Goal: Task Accomplishment & Management: Complete application form

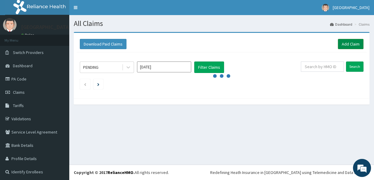
click at [347, 41] on link "Add Claim" at bounding box center [351, 44] width 26 height 10
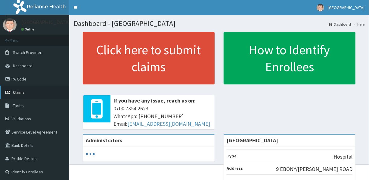
click at [17, 91] on span "Claims" at bounding box center [19, 91] width 12 height 5
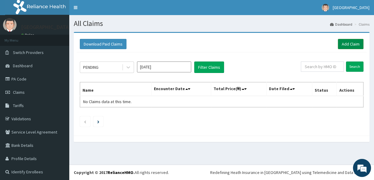
click at [341, 45] on link "Add Claim" at bounding box center [351, 44] width 26 height 10
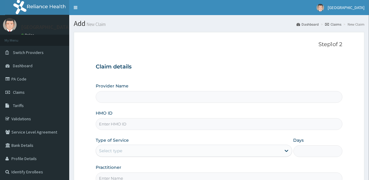
click at [137, 124] on input "HMO ID" at bounding box center [219, 124] width 247 height 12
type input "[GEOGRAPHIC_DATA]"
drag, startPoint x: 125, startPoint y: 124, endPoint x: 99, endPoint y: 124, distance: 26.2
click at [99, 124] on input "PA/01BB5F" at bounding box center [219, 124] width 247 height 12
click at [120, 125] on input "UBP" at bounding box center [219, 124] width 247 height 12
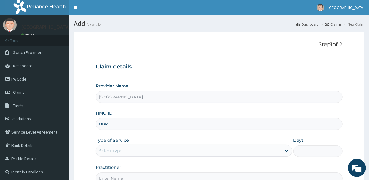
click at [109, 125] on input "UBP" at bounding box center [219, 124] width 247 height 12
type input "UBP/10061/O"
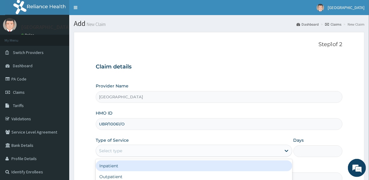
click at [131, 150] on div "Select type" at bounding box center [188, 151] width 185 height 10
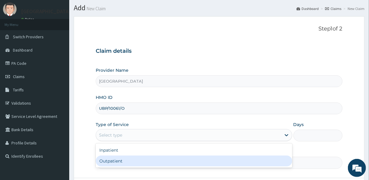
scroll to position [27, 0]
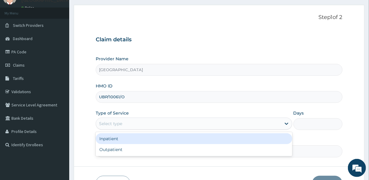
click at [135, 137] on div "Inpatient" at bounding box center [194, 138] width 196 height 11
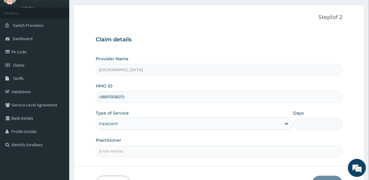
click at [165, 151] on input "Practitioner" at bounding box center [219, 151] width 247 height 12
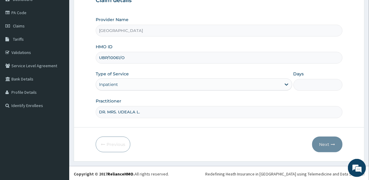
scroll to position [67, 0]
type input "DR. MRS. UDEALA L."
click at [297, 85] on input "Days" at bounding box center [318, 84] width 49 height 12
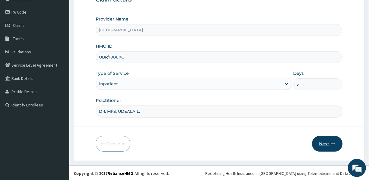
type input "3"
click at [328, 142] on button "Next" at bounding box center [327, 144] width 30 height 16
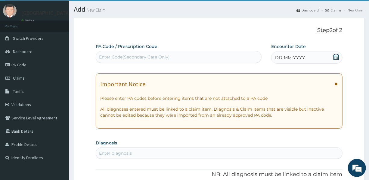
scroll to position [12, 0]
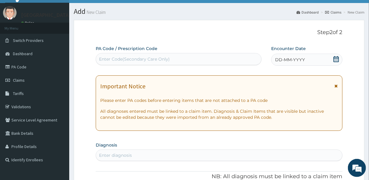
click at [172, 57] on div "Enter Code(Secondary Care Only)" at bounding box center [178, 59] width 165 height 10
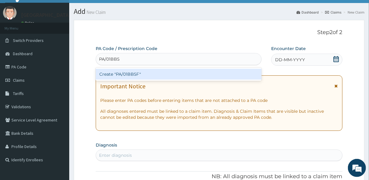
type input "PA/01BB5F"
click at [119, 74] on div "Create "PA/01BB5F"" at bounding box center [179, 74] width 166 height 11
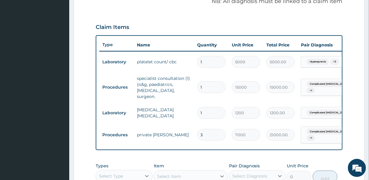
scroll to position [271, 0]
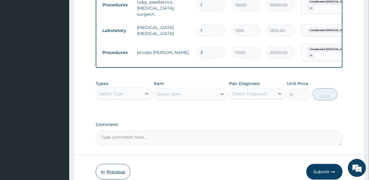
click at [102, 170] on icon "button" at bounding box center [103, 172] width 4 height 4
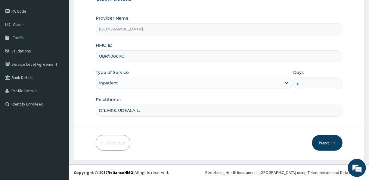
scroll to position [67, 0]
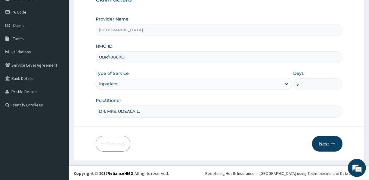
click at [330, 141] on button "Next" at bounding box center [327, 144] width 30 height 16
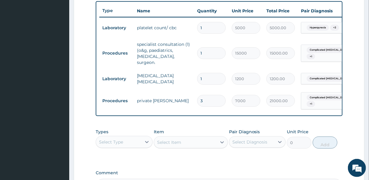
scroll to position [216, 0]
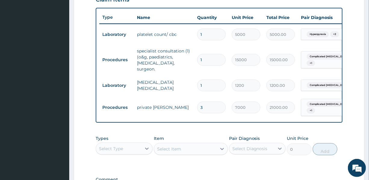
click at [133, 147] on div "Select Type" at bounding box center [118, 149] width 45 height 10
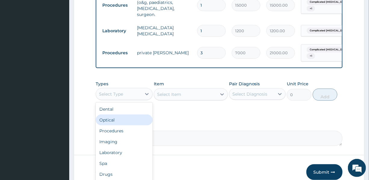
scroll to position [271, 0]
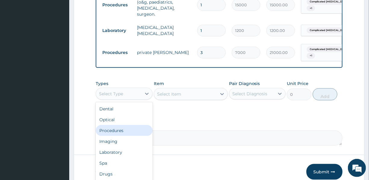
click at [116, 125] on div "Procedures" at bounding box center [124, 130] width 57 height 11
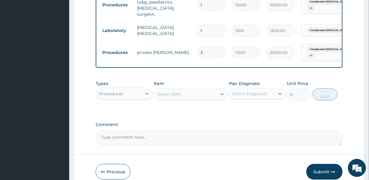
click at [197, 92] on div "Select Item" at bounding box center [185, 94] width 63 height 10
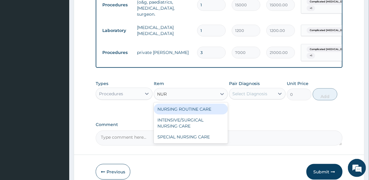
type input "NURS"
click at [205, 108] on div "NURSING ROUTINE CARE" at bounding box center [191, 109] width 74 height 11
type input "1500"
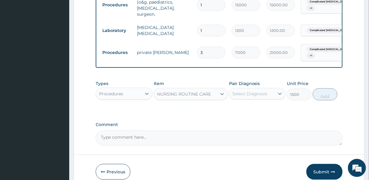
click at [247, 91] on div "Select Diagnosis" at bounding box center [250, 94] width 35 height 6
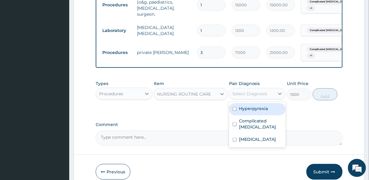
click at [252, 108] on label "Hyperpyrexia" at bounding box center [253, 108] width 29 height 6
checkbox input "true"
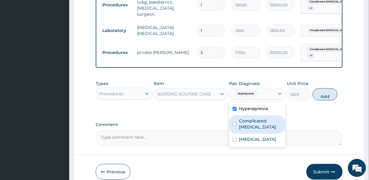
click at [255, 122] on label "Complicated [MEDICAL_DATA]" at bounding box center [260, 124] width 43 height 12
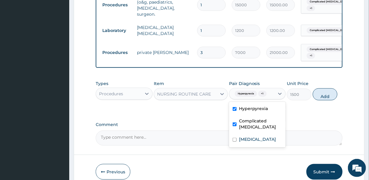
checkbox input "true"
click at [258, 139] on label "Bacterial sepsis" at bounding box center [257, 139] width 37 height 6
checkbox input "true"
click at [330, 94] on button "Add" at bounding box center [325, 94] width 25 height 12
type input "0"
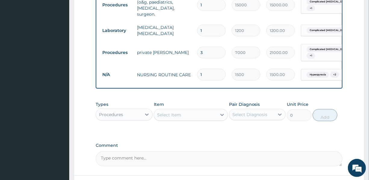
drag, startPoint x: 211, startPoint y: 70, endPoint x: 194, endPoint y: 68, distance: 17.2
click at [194, 68] on td "1" at bounding box center [211, 75] width 35 height 18
type input "3"
type input "4500.00"
type input "3"
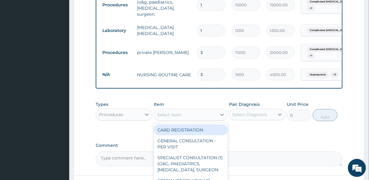
click at [175, 112] on div "Select Item" at bounding box center [169, 115] width 24 height 6
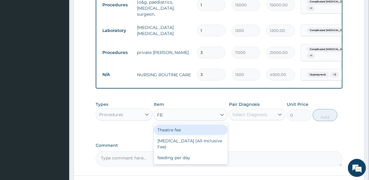
type input "FEED"
click at [186, 132] on div "feeding per day" at bounding box center [191, 129] width 74 height 11
type input "4500"
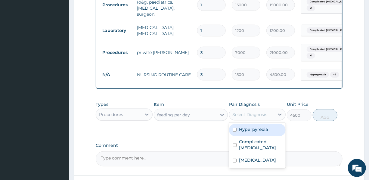
click at [252, 112] on div "Select Diagnosis" at bounding box center [250, 114] width 35 height 6
click at [255, 126] on label "Hyperpyrexia" at bounding box center [253, 129] width 29 height 6
checkbox input "true"
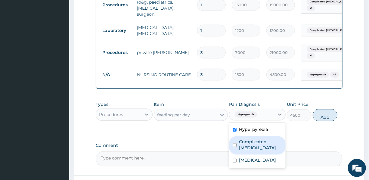
click at [257, 144] on label "Complicated [MEDICAL_DATA]" at bounding box center [260, 145] width 43 height 12
checkbox input "true"
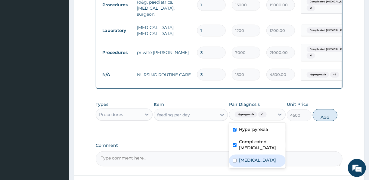
click at [264, 165] on div "Bacterial sepsis" at bounding box center [257, 161] width 57 height 12
checkbox input "true"
click at [328, 114] on button "Add" at bounding box center [325, 115] width 25 height 12
type input "0"
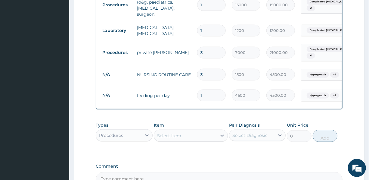
drag, startPoint x: 205, startPoint y: 89, endPoint x: 195, endPoint y: 90, distance: 10.0
click at [195, 90] on td "1" at bounding box center [211, 95] width 35 height 18
type input "3"
type input "13500.00"
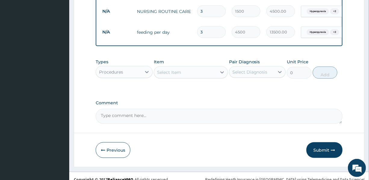
scroll to position [340, 0]
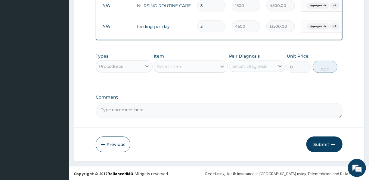
type input "3"
click at [115, 64] on div "Procedures" at bounding box center [111, 66] width 24 height 6
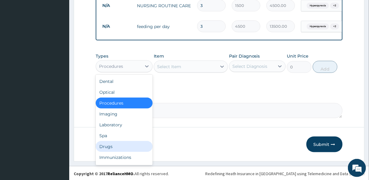
click at [111, 144] on div "Drugs" at bounding box center [124, 146] width 57 height 11
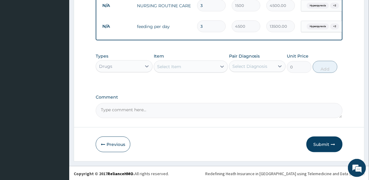
click at [190, 67] on div "Select Item" at bounding box center [185, 67] width 63 height 10
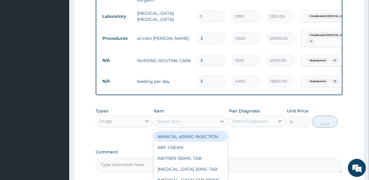
scroll to position [313, 0]
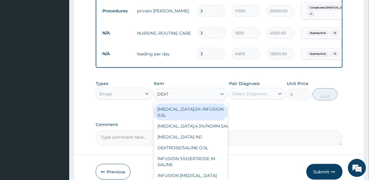
type input "DEXTR"
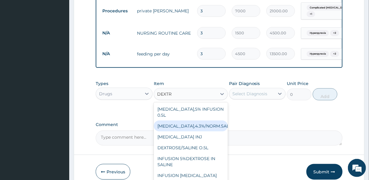
click at [191, 121] on div "DEXTROSE,4.3%/NORM.SALINE,0.18" at bounding box center [191, 126] width 74 height 11
type input "2000"
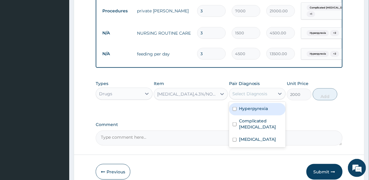
click at [247, 92] on div "Select Diagnosis" at bounding box center [250, 94] width 35 height 6
click at [249, 107] on label "Hyperpyrexia" at bounding box center [253, 108] width 29 height 6
checkbox input "true"
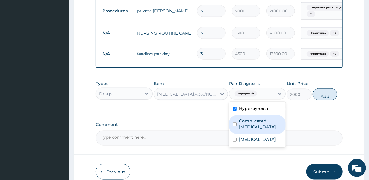
click at [249, 120] on label "Complicated malaria" at bounding box center [260, 124] width 43 height 12
checkbox input "true"
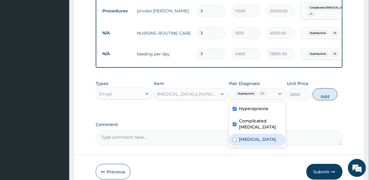
click at [250, 139] on label "[MEDICAL_DATA]" at bounding box center [257, 139] width 37 height 6
checkbox input "true"
click at [323, 95] on button "Add" at bounding box center [325, 94] width 25 height 12
type input "0"
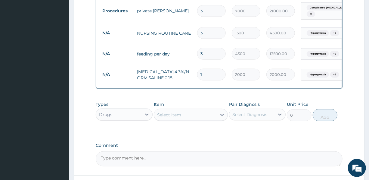
drag, startPoint x: 205, startPoint y: 70, endPoint x: 196, endPoint y: 69, distance: 9.1
click at [196, 69] on td "1" at bounding box center [211, 75] width 35 height 18
type input "3"
type input "6000.00"
type input "3"
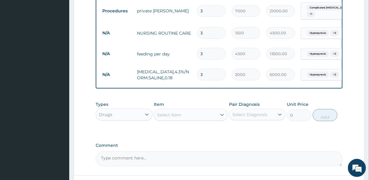
click at [181, 112] on div "Select Item" at bounding box center [185, 115] width 63 height 10
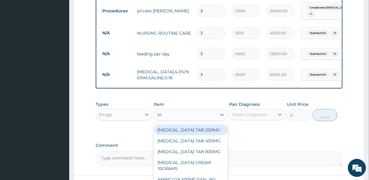
type input "VIT"
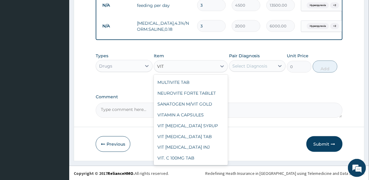
scroll to position [82, 0]
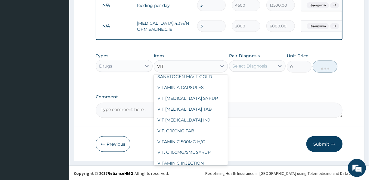
click at [190, 114] on div "VIT B-COMPLEX INJ" at bounding box center [191, 119] width 74 height 11
type input "1500"
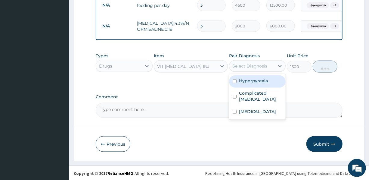
click at [265, 66] on div "Select Diagnosis" at bounding box center [250, 66] width 35 height 6
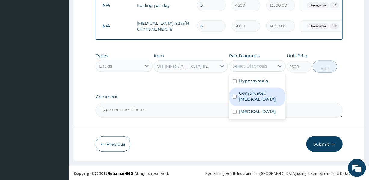
click at [255, 95] on label "Complicated malaria" at bounding box center [260, 96] width 43 height 12
checkbox input "true"
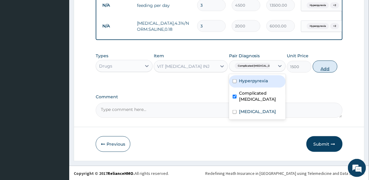
click at [324, 66] on button "Add" at bounding box center [325, 67] width 25 height 12
type input "0"
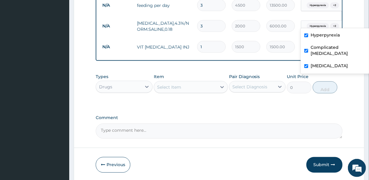
click at [333, 23] on span "+ 2" at bounding box center [334, 26] width 9 height 6
click at [330, 35] on label "Hyperpyrexia" at bounding box center [325, 35] width 29 height 6
checkbox input "false"
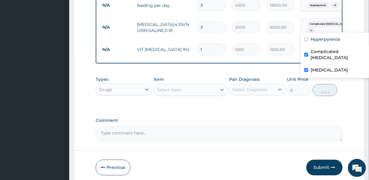
click at [326, 67] on label "Bacterial sepsis" at bounding box center [329, 70] width 37 height 6
checkbox input "false"
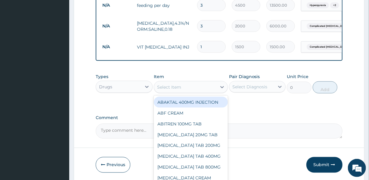
click at [172, 84] on div "Select Item" at bounding box center [169, 87] width 24 height 6
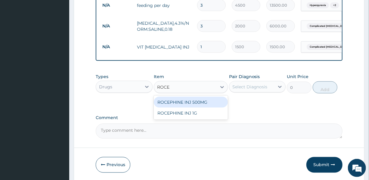
type input "ROCEP"
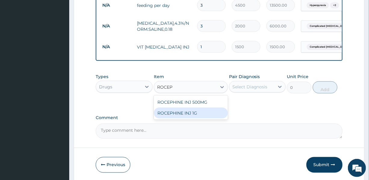
click at [179, 110] on div "ROCEPHINE INJ 1G" at bounding box center [191, 113] width 74 height 11
type input "7500"
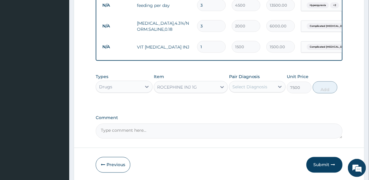
click at [244, 82] on div "Select Diagnosis" at bounding box center [252, 87] width 45 height 10
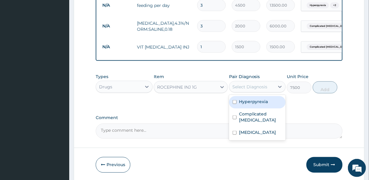
click at [252, 100] on label "Hyperpyrexia" at bounding box center [253, 102] width 29 height 6
checkbox input "true"
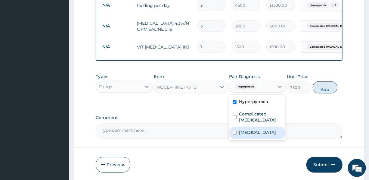
click at [261, 130] on label "Bacterial sepsis" at bounding box center [257, 132] width 37 height 6
checkbox input "true"
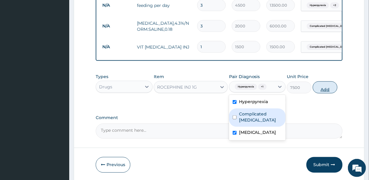
click at [321, 86] on button "Add" at bounding box center [325, 87] width 25 height 12
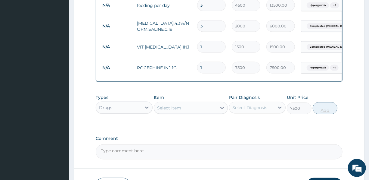
type input "0"
click at [201, 62] on input "1" at bounding box center [211, 68] width 29 height 12
drag, startPoint x: 206, startPoint y: 60, endPoint x: 197, endPoint y: 63, distance: 9.4
click at [197, 63] on input "1" at bounding box center [211, 68] width 29 height 12
type input "3"
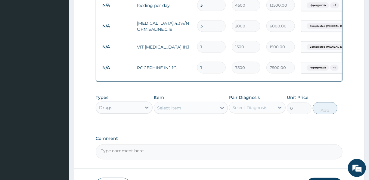
type input "22500.00"
type input "3"
click at [193, 110] on div "Select Item" at bounding box center [185, 108] width 63 height 10
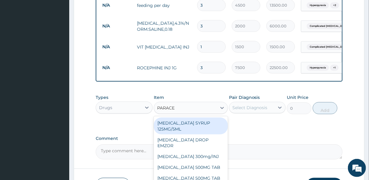
type input "PARACET"
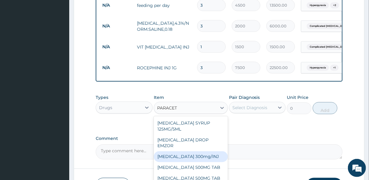
click at [203, 151] on div "Paracetamol 300mg/INJ" at bounding box center [191, 156] width 74 height 11
type input "1500"
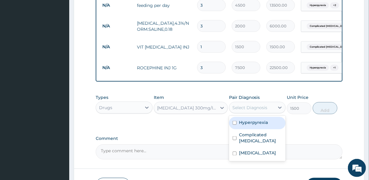
click at [254, 105] on div "Select Diagnosis" at bounding box center [250, 108] width 35 height 6
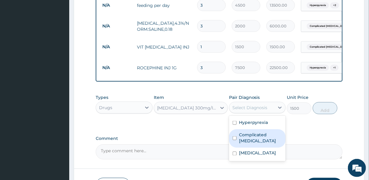
click at [258, 136] on label "Complicated malaria" at bounding box center [260, 138] width 43 height 12
checkbox input "true"
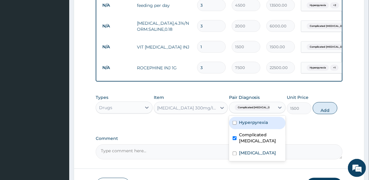
click at [263, 122] on label "Hyperpyrexia" at bounding box center [253, 122] width 29 height 6
checkbox input "true"
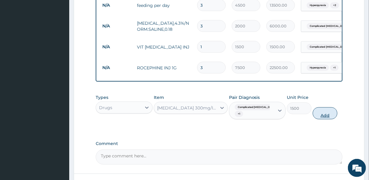
click at [325, 112] on button "Add" at bounding box center [325, 113] width 25 height 12
type input "0"
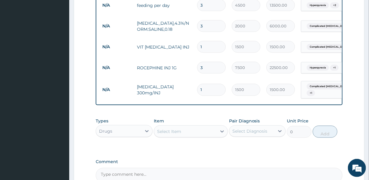
drag, startPoint x: 206, startPoint y: 83, endPoint x: 197, endPoint y: 83, distance: 9.0
click at [197, 84] on input "1" at bounding box center [211, 90] width 29 height 12
type input "6"
type input "9000.00"
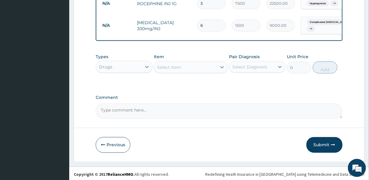
scroll to position [426, 0]
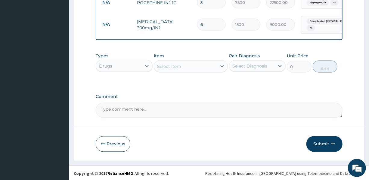
type input "6"
click at [155, 108] on textarea "Comment" at bounding box center [219, 110] width 247 height 15
type textarea "IV PARACETAMOL WAS GIVEN 300MG 8HLY X 48HRS"
click at [175, 63] on div "Select Item" at bounding box center [169, 66] width 24 height 6
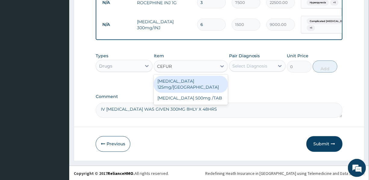
type input "CEFURO"
click at [188, 78] on div "[MEDICAL_DATA] 125mg/[GEOGRAPHIC_DATA]" at bounding box center [191, 84] width 74 height 17
type input "3000"
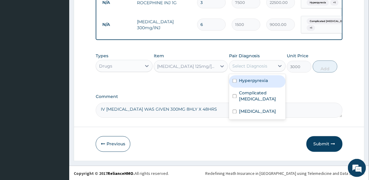
click at [267, 62] on div "Select Diagnosis" at bounding box center [252, 66] width 45 height 10
click at [262, 76] on div "Hyperpyrexia" at bounding box center [257, 81] width 57 height 12
checkbox input "true"
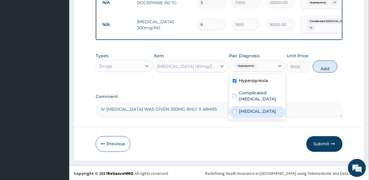
click at [267, 111] on label "Bacterial sepsis" at bounding box center [257, 111] width 37 height 6
checkbox input "true"
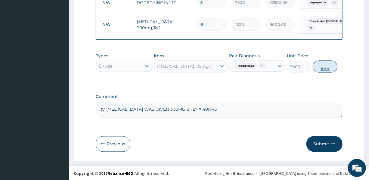
click at [325, 64] on button "Add" at bounding box center [325, 67] width 25 height 12
type input "0"
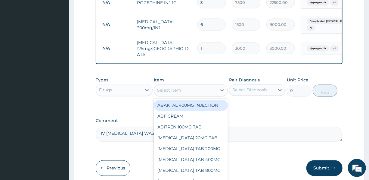
click at [182, 86] on div "Select Item" at bounding box center [185, 91] width 63 height 10
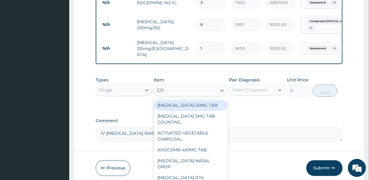
type input "COU"
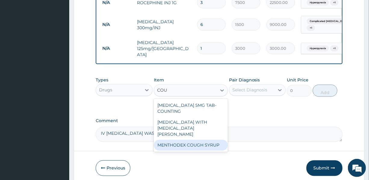
click at [170, 140] on div "MENTHODEX COUGH SYRUP" at bounding box center [191, 145] width 74 height 11
type input "1300"
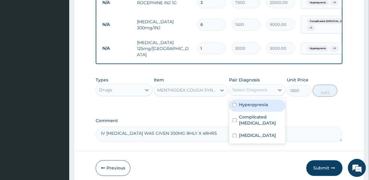
click at [261, 87] on div "Select Diagnosis" at bounding box center [250, 90] width 35 height 6
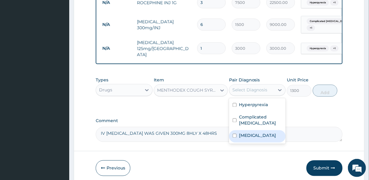
click at [263, 133] on label "Bacterial sepsis" at bounding box center [257, 136] width 37 height 6
checkbox input "true"
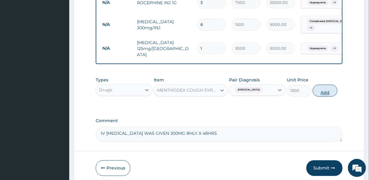
click at [327, 86] on button "Add" at bounding box center [325, 91] width 25 height 12
type input "0"
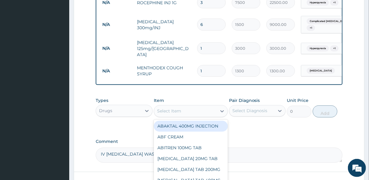
click at [178, 108] on div "Select Item" at bounding box center [169, 111] width 24 height 6
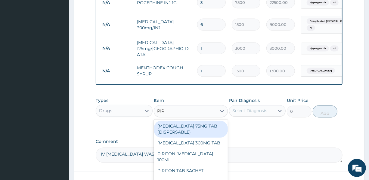
type input "PIRI"
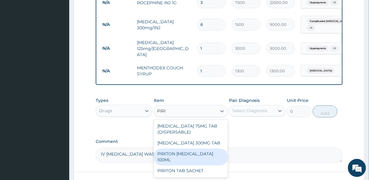
click at [188, 149] on div "PIRITON [MEDICAL_DATA] 100ML" at bounding box center [191, 157] width 74 height 17
type input "1500"
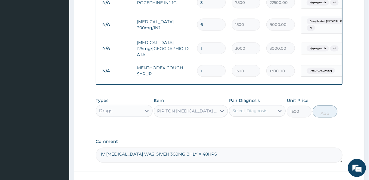
click at [262, 108] on div "Select Diagnosis" at bounding box center [250, 111] width 35 height 6
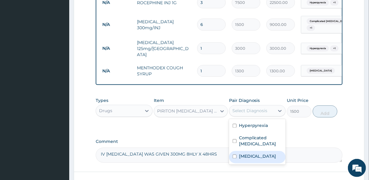
click at [254, 153] on label "Bacterial sepsis" at bounding box center [257, 156] width 37 height 6
checkbox input "true"
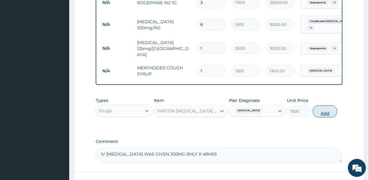
click at [324, 109] on button "Add" at bounding box center [325, 111] width 25 height 12
type input "0"
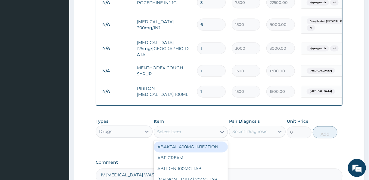
click at [175, 129] on div "Select Item" at bounding box center [169, 132] width 24 height 6
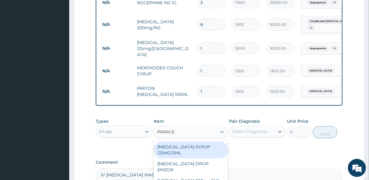
type input "PARACET"
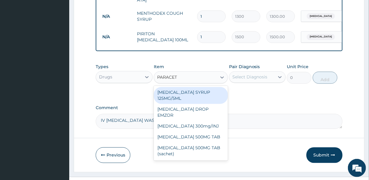
scroll to position [489, 0]
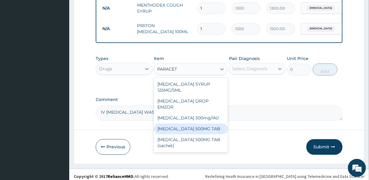
click at [197, 124] on div "[MEDICAL_DATA] 500MG TAB" at bounding box center [191, 129] width 74 height 11
type input "20"
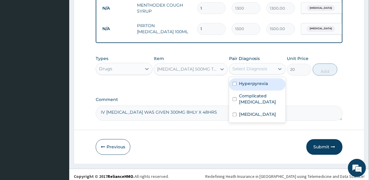
click at [254, 66] on div "Select Diagnosis" at bounding box center [250, 69] width 35 height 6
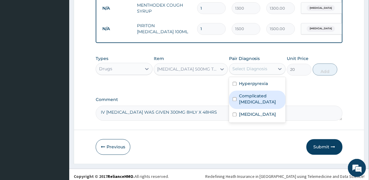
click at [254, 95] on label "Complicated [MEDICAL_DATA]" at bounding box center [260, 99] width 43 height 12
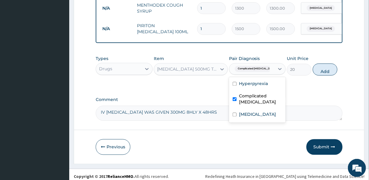
checkbox input "true"
click at [321, 65] on button "Add" at bounding box center [325, 70] width 25 height 12
type input "0"
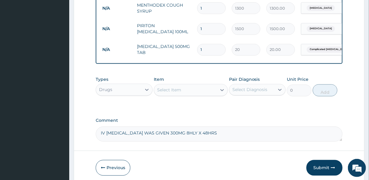
type input "11"
type input "220.00"
type input "112"
type input "2240.00"
type input "11"
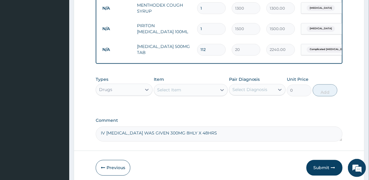
type input "220.00"
type input "1"
type input "20.00"
type input "12"
type input "240.00"
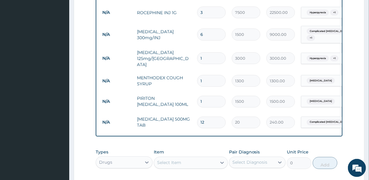
scroll to position [407, 0]
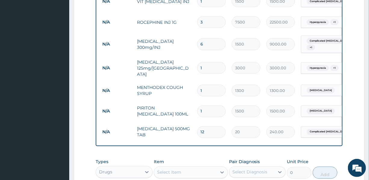
type input "11"
type input "220.00"
type input "10"
type input "200.00"
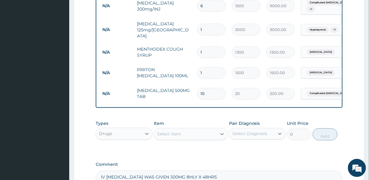
scroll to position [489, 0]
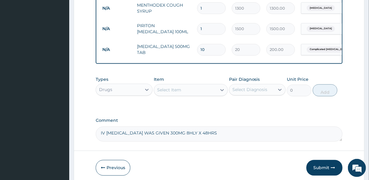
type input "10"
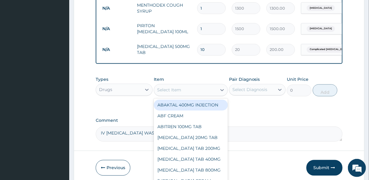
click at [182, 86] on div "Select Item" at bounding box center [185, 90] width 63 height 10
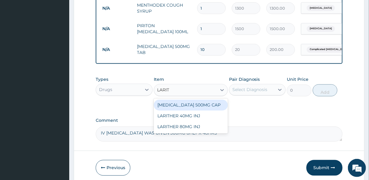
type input "LARITH"
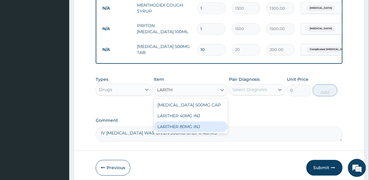
click at [189, 122] on div "LARITHER 80MG INJ" at bounding box center [191, 126] width 74 height 11
type input "1400"
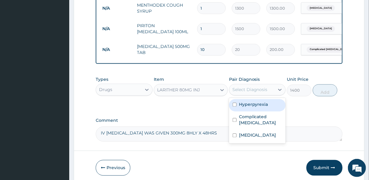
click at [259, 87] on div "Select Diagnosis" at bounding box center [250, 90] width 35 height 6
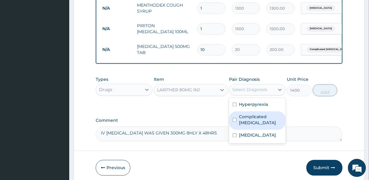
click at [255, 116] on label "Complicated malaria" at bounding box center [260, 120] width 43 height 12
checkbox input "true"
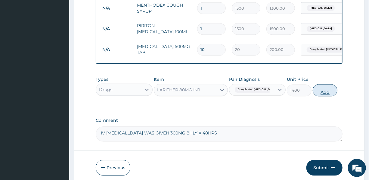
click at [324, 88] on button "Add" at bounding box center [325, 90] width 25 height 12
type input "0"
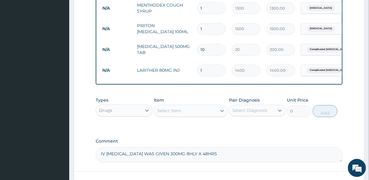
drag, startPoint x: 205, startPoint y: 62, endPoint x: 199, endPoint y: 62, distance: 6.0
click at [199, 65] on input "1" at bounding box center [211, 71] width 29 height 12
type input "2"
type input "2800.00"
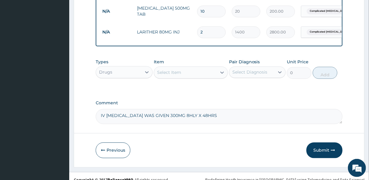
scroll to position [531, 0]
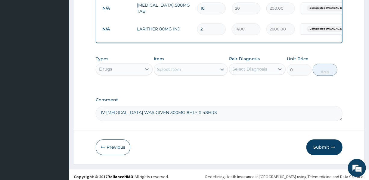
type input "2"
click at [235, 111] on textarea "IV PARACETAMOL WAS GIVEN 300MG 8HLY X 48HRS" at bounding box center [219, 113] width 247 height 15
type textarea "IV PARACETAMOL WAS GIVEN 300MG 8HLY X 48HRS. IM LARITHER WAS GIVEN 50MG DAILY X…"
click at [181, 67] on div "Select Item" at bounding box center [185, 69] width 63 height 10
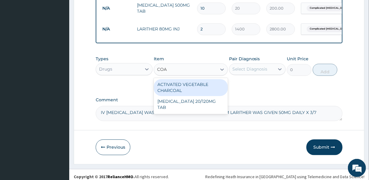
type input "COAR"
click at [184, 82] on div "[MEDICAL_DATA] 20/120MG TAB" at bounding box center [191, 87] width 74 height 17
type input "3000"
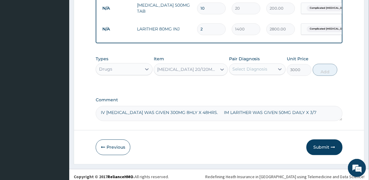
click at [244, 66] on div "Select Diagnosis" at bounding box center [250, 69] width 35 height 6
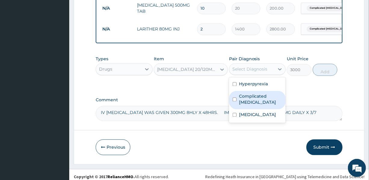
click at [247, 93] on label "Complicated malaria" at bounding box center [260, 99] width 43 height 12
checkbox input "true"
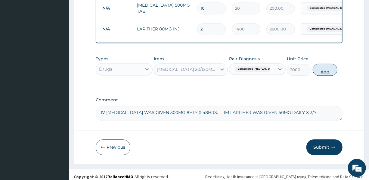
click at [323, 66] on button "Add" at bounding box center [325, 70] width 25 height 12
type input "0"
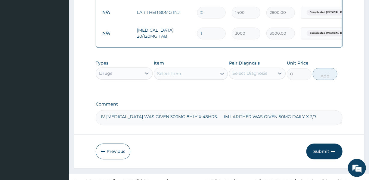
scroll to position [552, 0]
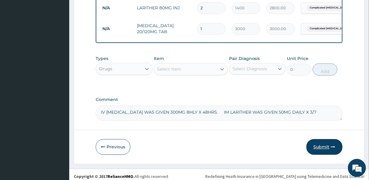
click at [325, 142] on button "Submit" at bounding box center [325, 147] width 36 height 16
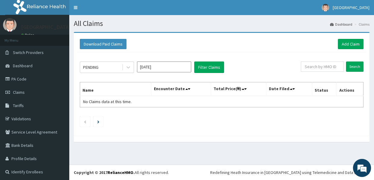
click at [167, 66] on input "Sep 2025" at bounding box center [164, 66] width 54 height 11
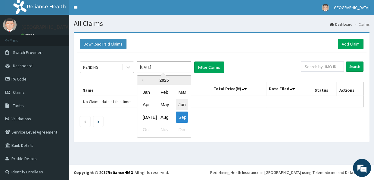
click at [180, 103] on div "Jun" at bounding box center [182, 104] width 12 height 11
type input "Jun 2025"
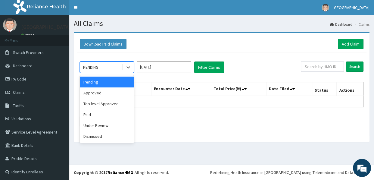
click at [105, 66] on div "PENDING" at bounding box center [101, 67] width 42 height 10
click at [98, 92] on div "Approved" at bounding box center [107, 92] width 54 height 11
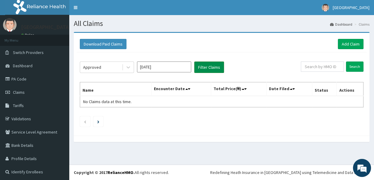
click at [202, 67] on button "Filter Claims" at bounding box center [209, 66] width 30 height 11
click at [210, 64] on button "Filter Claims" at bounding box center [209, 66] width 30 height 11
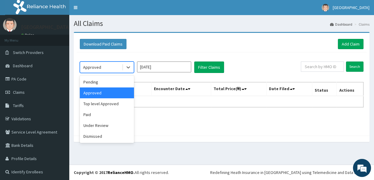
click at [98, 68] on div "Approved" at bounding box center [92, 67] width 18 height 6
click at [96, 84] on div "Pending" at bounding box center [107, 82] width 54 height 11
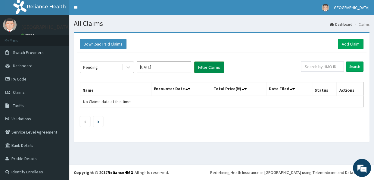
click at [205, 66] on button "Filter Claims" at bounding box center [209, 66] width 30 height 11
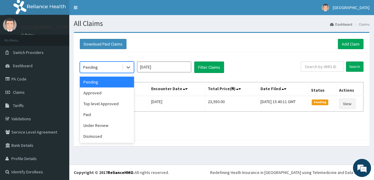
click at [105, 64] on div "Pending" at bounding box center [101, 67] width 42 height 10
click at [98, 125] on div "Under Review" at bounding box center [107, 125] width 54 height 11
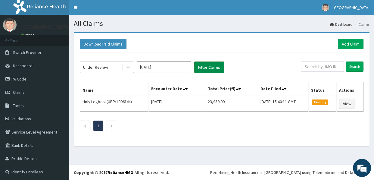
click at [202, 68] on button "Filter Claims" at bounding box center [209, 66] width 30 height 11
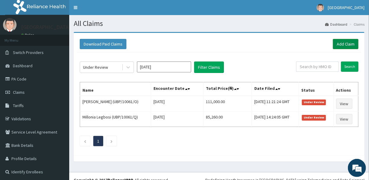
click at [345, 42] on link "Add Claim" at bounding box center [346, 44] width 26 height 10
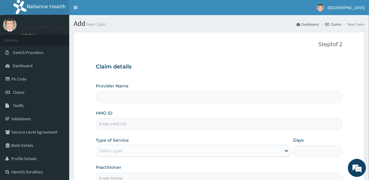
click at [161, 127] on input "HMO ID" at bounding box center [219, 124] width 247 height 12
type input "U"
type input "[GEOGRAPHIC_DATA]"
type input "UBP/10061/O"
click at [139, 151] on div "Select type" at bounding box center [188, 151] width 185 height 10
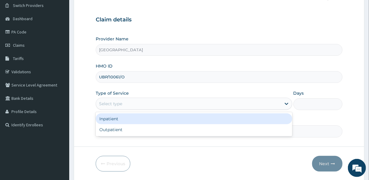
scroll to position [55, 0]
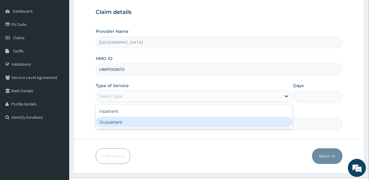
click at [125, 123] on div "Outpatient" at bounding box center [194, 122] width 196 height 11
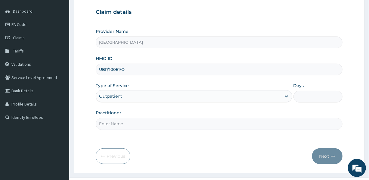
type input "1"
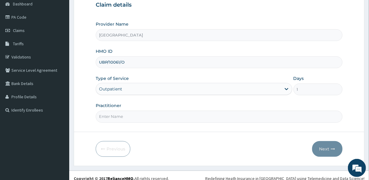
scroll to position [67, 0]
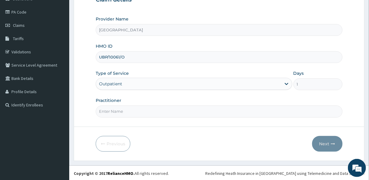
click at [160, 111] on input "Practitioner" at bounding box center [219, 111] width 247 height 12
type input "DR. CHIUKPAI"
click at [330, 142] on button "Next" at bounding box center [327, 144] width 30 height 16
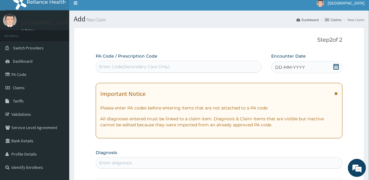
scroll to position [0, 0]
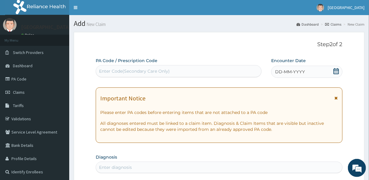
click at [286, 68] on div "DD-MM-YYYY" at bounding box center [306, 72] width 71 height 12
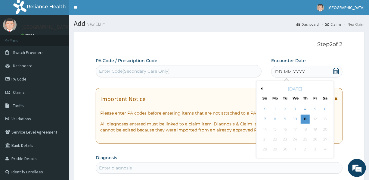
click at [262, 89] on button "Previous Month" at bounding box center [261, 88] width 3 height 3
click at [261, 88] on button "Previous Month" at bounding box center [261, 88] width 3 height 3
click at [328, 88] on button "Next Month" at bounding box center [329, 88] width 3 height 3
click at [316, 138] on div "22" at bounding box center [315, 139] width 9 height 9
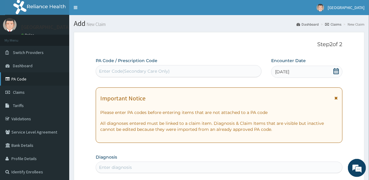
click at [24, 77] on link "PA Code" at bounding box center [34, 78] width 69 height 13
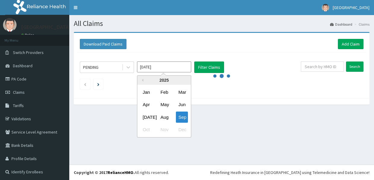
click at [171, 67] on input "[DATE]" at bounding box center [164, 66] width 54 height 11
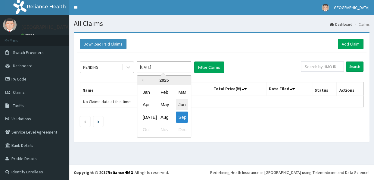
click at [182, 105] on div "Jun" at bounding box center [182, 104] width 12 height 11
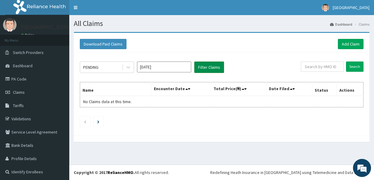
click at [206, 68] on button "Filter Claims" at bounding box center [209, 66] width 30 height 11
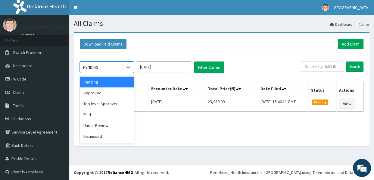
click at [99, 65] on div "PENDING" at bounding box center [101, 67] width 42 height 10
click at [92, 115] on div "Paid" at bounding box center [107, 114] width 54 height 11
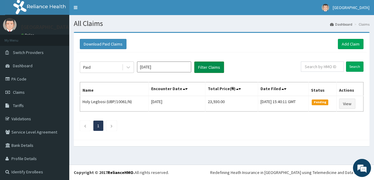
click at [211, 67] on button "Filter Claims" at bounding box center [209, 66] width 30 height 11
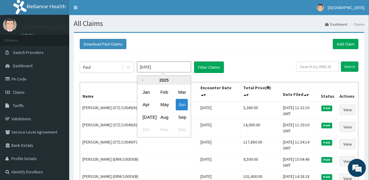
click at [158, 69] on input "Jun 2025" at bounding box center [164, 66] width 54 height 11
click at [146, 104] on div "Apr" at bounding box center [146, 104] width 12 height 11
type input "Apr 2025"
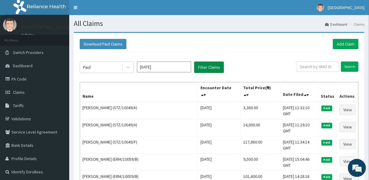
click at [207, 64] on button "Filter Claims" at bounding box center [209, 66] width 30 height 11
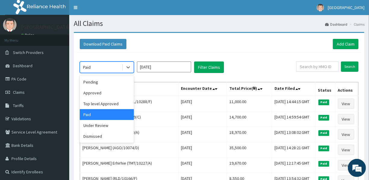
click at [108, 66] on div "Paid" at bounding box center [101, 67] width 42 height 10
click at [100, 85] on div "Pending" at bounding box center [107, 82] width 54 height 11
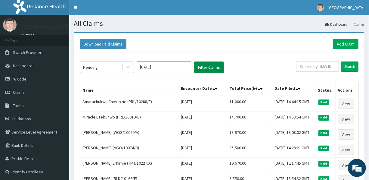
click at [207, 66] on button "Filter Claims" at bounding box center [209, 66] width 30 height 11
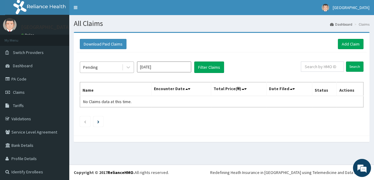
click at [106, 67] on div "Pending" at bounding box center [101, 67] width 42 height 10
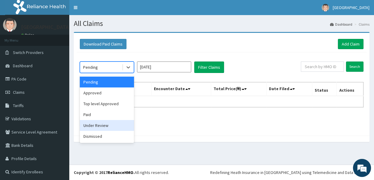
click at [103, 124] on div "Under Review" at bounding box center [107, 125] width 54 height 11
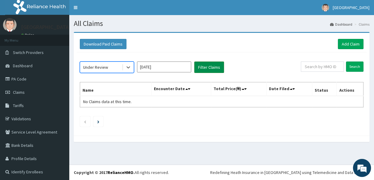
click at [199, 63] on button "Filter Claims" at bounding box center [209, 66] width 30 height 11
click at [208, 66] on button "Filter Claims" at bounding box center [209, 66] width 30 height 11
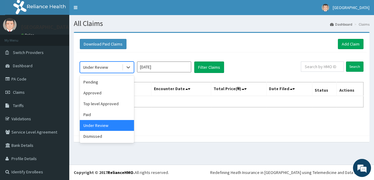
click at [108, 66] on div "Under Review" at bounding box center [101, 67] width 42 height 10
click at [99, 102] on div "Top level Approved" at bounding box center [107, 103] width 54 height 11
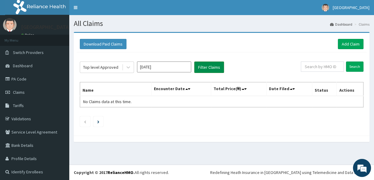
click at [208, 65] on button "Filter Claims" at bounding box center [209, 66] width 30 height 11
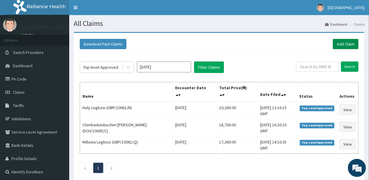
click at [344, 41] on link "Add Claim" at bounding box center [346, 44] width 26 height 10
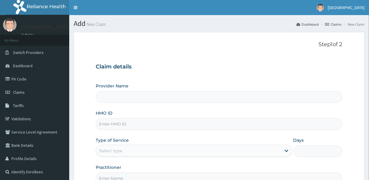
click at [151, 121] on input "HMO ID" at bounding box center [219, 124] width 247 height 12
type input "U"
type input "[GEOGRAPHIC_DATA]"
type input "UBP/10061/O"
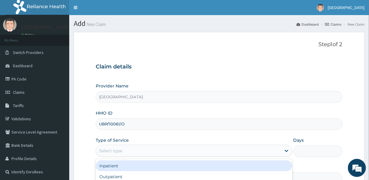
click at [147, 149] on div "Select type" at bounding box center [188, 151] width 185 height 10
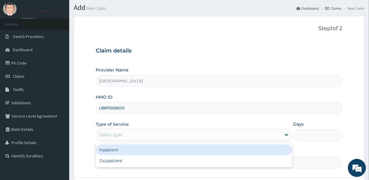
scroll to position [27, 0]
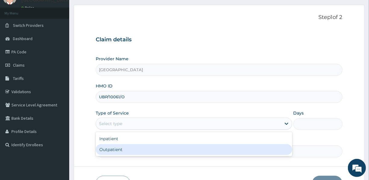
click at [154, 149] on div "Outpatient" at bounding box center [194, 149] width 196 height 11
type input "1"
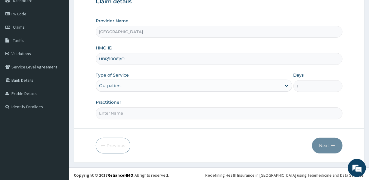
scroll to position [67, 0]
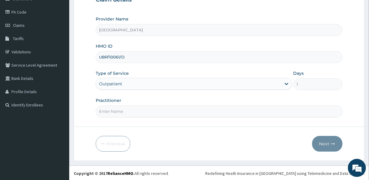
click at [171, 108] on input "Practitioner" at bounding box center [219, 111] width 247 height 12
type input "DR. MRS. UDEALA L"
click at [328, 140] on button "Next" at bounding box center [327, 144] width 30 height 16
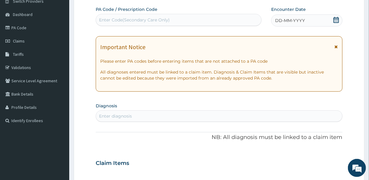
scroll to position [39, 0]
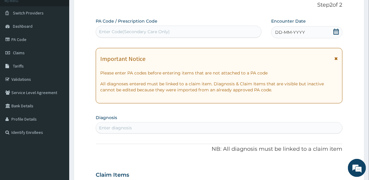
click at [293, 30] on span "DD-MM-YYYY" at bounding box center [290, 32] width 30 height 6
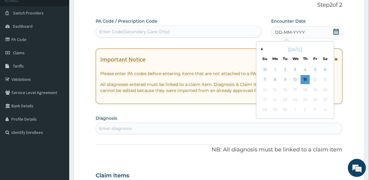
click at [262, 49] on button "Previous Month" at bounding box center [261, 49] width 3 height 3
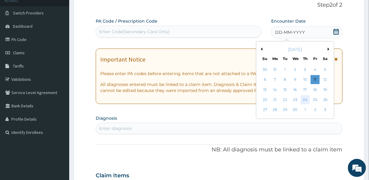
click at [304, 99] on div "24" at bounding box center [305, 99] width 9 height 9
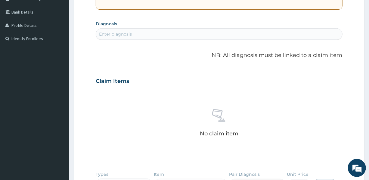
scroll to position [122, 0]
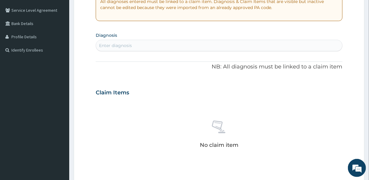
click at [161, 46] on div "Enter diagnosis" at bounding box center [219, 46] width 246 height 10
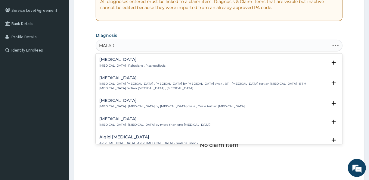
type input "MALARIA"
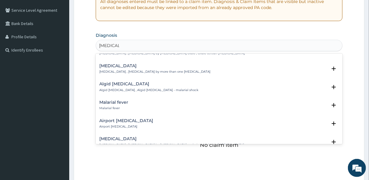
scroll to position [55, 0]
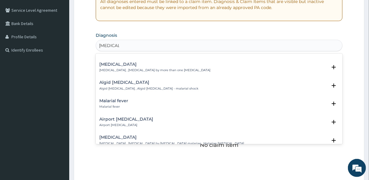
click at [111, 102] on div "Malarial fever Malarial fever" at bounding box center [113, 104] width 29 height 11
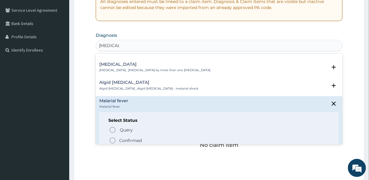
click at [131, 138] on p "Confirmed" at bounding box center [130, 140] width 23 height 6
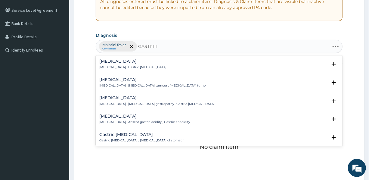
type input "GASTRITIS"
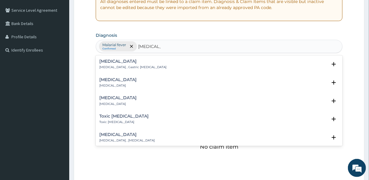
click at [114, 80] on h4 "Acute gastritis" at bounding box center [117, 79] width 37 height 5
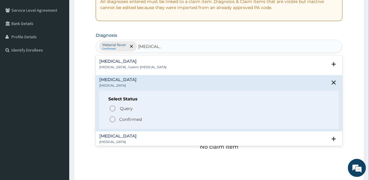
click at [125, 118] on p "Confirmed" at bounding box center [130, 119] width 23 height 6
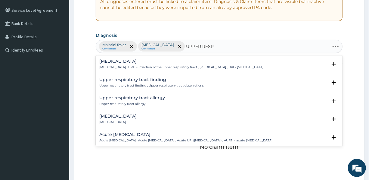
type input "UPPER RESPI"
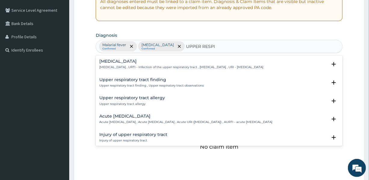
click at [144, 64] on div "Upper respiratory infection Upper respiratory infection , URTI - Infection of t…" at bounding box center [181, 64] width 164 height 11
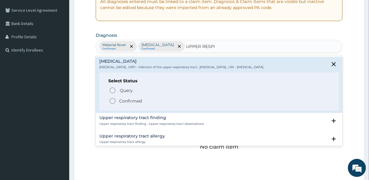
click at [122, 99] on p "Confirmed" at bounding box center [130, 101] width 23 height 6
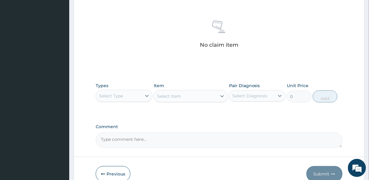
scroll to position [231, 0]
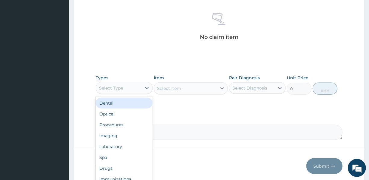
click at [122, 86] on div "Select Type" at bounding box center [111, 88] width 24 height 6
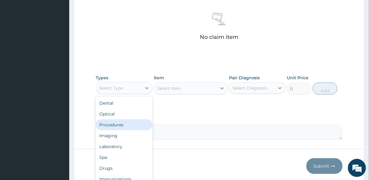
click at [120, 125] on div "Procedures" at bounding box center [124, 124] width 57 height 11
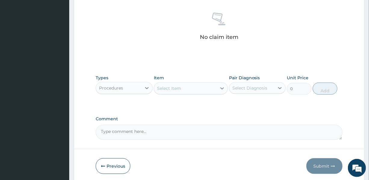
click at [186, 85] on div "Select Item" at bounding box center [185, 88] width 63 height 10
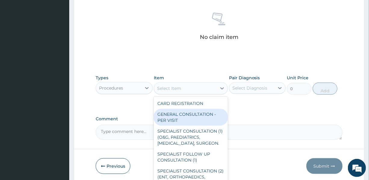
click at [180, 114] on div "GENERAL CONSULTATION - PER VISIT" at bounding box center [191, 117] width 74 height 17
type input "2000"
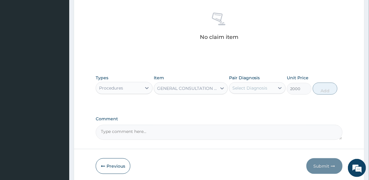
click at [253, 87] on div "Select Diagnosis" at bounding box center [250, 88] width 35 height 6
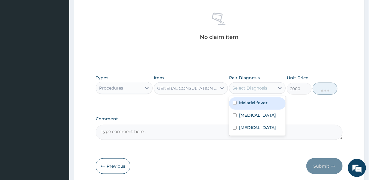
click at [251, 101] on label "Malarial fever" at bounding box center [253, 103] width 29 height 6
checkbox input "true"
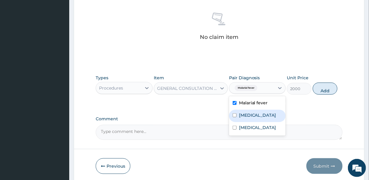
click at [249, 112] on label "Acute gastritis" at bounding box center [257, 115] width 37 height 6
checkbox input "true"
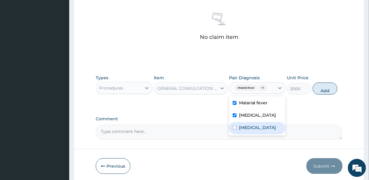
click at [250, 130] on label "Upper respiratory infection" at bounding box center [257, 127] width 37 height 6
checkbox input "true"
click at [324, 88] on button "Add" at bounding box center [325, 89] width 25 height 12
type input "0"
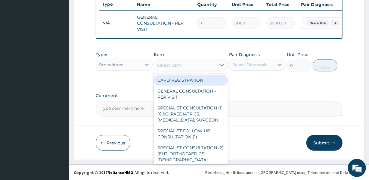
click at [182, 66] on div "Select Item" at bounding box center [185, 65] width 63 height 10
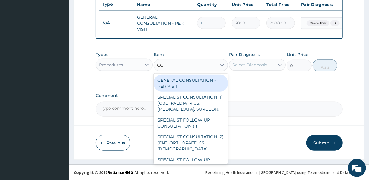
type input "CO"
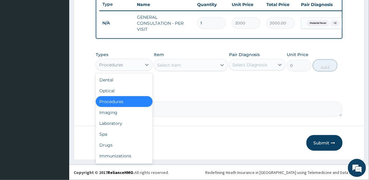
click at [127, 68] on div "Procedures" at bounding box center [118, 65] width 45 height 10
click at [106, 147] on div "Drugs" at bounding box center [124, 144] width 57 height 11
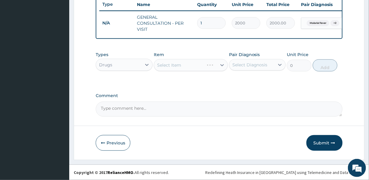
click at [178, 68] on div "Select Item" at bounding box center [191, 65] width 74 height 12
click at [179, 68] on div "Select Item" at bounding box center [169, 65] width 24 height 6
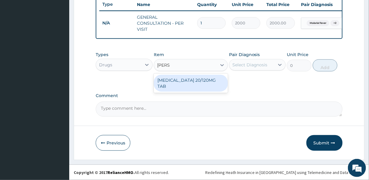
type input "COART"
click at [181, 84] on div "COARTEM 20/120MG TAB" at bounding box center [191, 83] width 74 height 17
type input "3000"
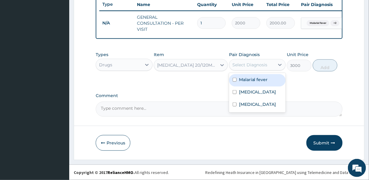
click at [259, 64] on div "Select Diagnosis" at bounding box center [250, 65] width 35 height 6
click at [269, 77] on div "Malarial fever" at bounding box center [257, 80] width 57 height 12
checkbox input "true"
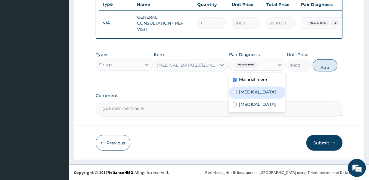
click at [268, 94] on label "Acute gastritis" at bounding box center [257, 92] width 37 height 6
checkbox input "true"
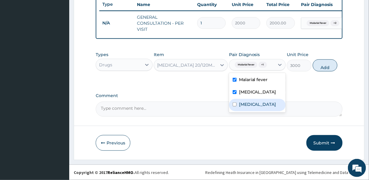
click at [257, 107] on label "Upper respiratory infection" at bounding box center [257, 104] width 37 height 6
checkbox input "true"
click at [254, 94] on label "Acute gastritis" at bounding box center [257, 92] width 37 height 6
checkbox input "false"
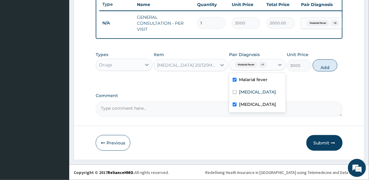
click at [249, 107] on label "Upper respiratory infection" at bounding box center [257, 104] width 37 height 6
checkbox input "false"
click at [324, 67] on button "Add" at bounding box center [325, 65] width 25 height 12
type input "0"
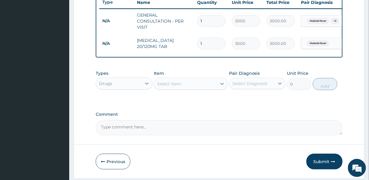
click at [191, 88] on div "Select Item" at bounding box center [185, 84] width 63 height 10
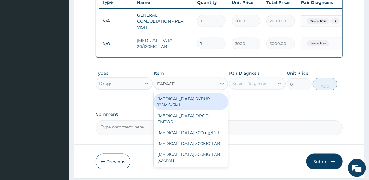
type input "PARACET"
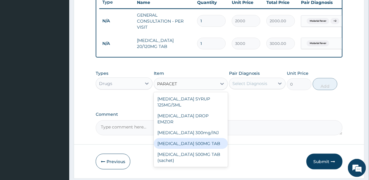
click at [205, 142] on div "PARACETAMOL 500MG TAB" at bounding box center [191, 143] width 74 height 11
type input "20"
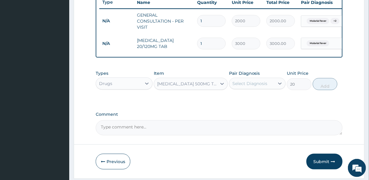
click at [256, 86] on div "Select Diagnosis" at bounding box center [250, 83] width 35 height 6
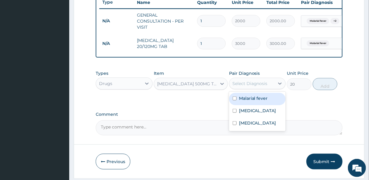
click at [253, 101] on label "Malarial fever" at bounding box center [253, 98] width 29 height 6
checkbox input "true"
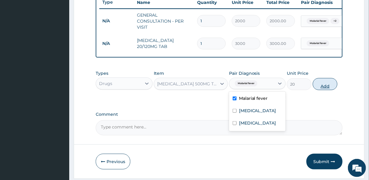
click at [330, 90] on button "Add" at bounding box center [325, 84] width 25 height 12
type input "0"
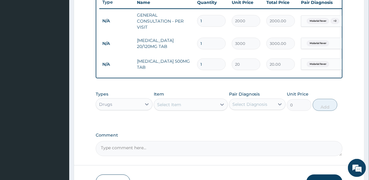
drag, startPoint x: 206, startPoint y: 66, endPoint x: 196, endPoint y: 65, distance: 10.0
click at [196, 65] on td "1" at bounding box center [211, 64] width 35 height 18
type input "9"
type input "180.00"
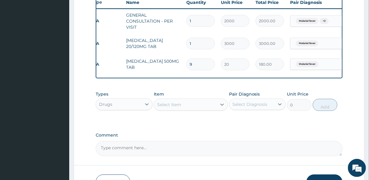
scroll to position [0, 22]
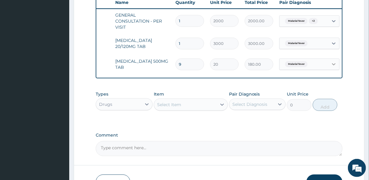
type input "9"
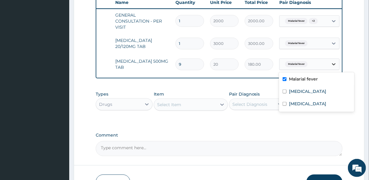
click at [333, 63] on icon at bounding box center [334, 64] width 6 height 6
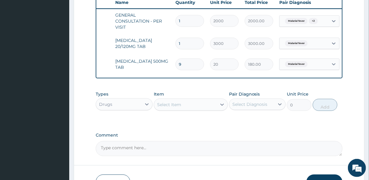
click at [319, 62] on div "Malarial fever" at bounding box center [304, 64] width 49 height 10
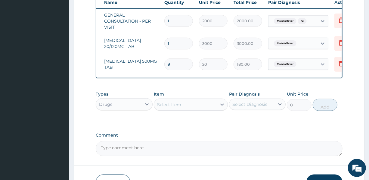
scroll to position [0, 44]
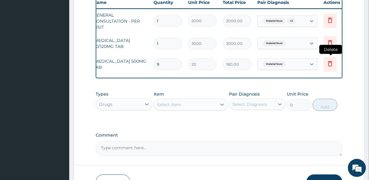
click at [333, 65] on icon at bounding box center [330, 63] width 7 height 7
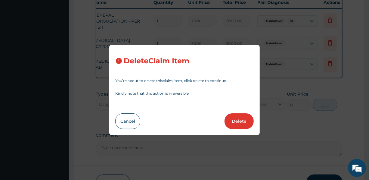
click at [248, 117] on button "Delete" at bounding box center [239, 121] width 29 height 16
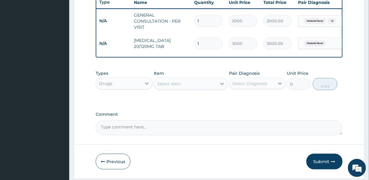
scroll to position [0, 0]
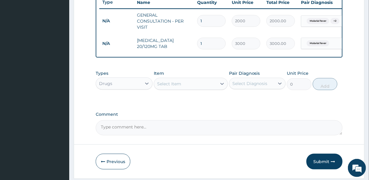
click at [181, 87] on div "Select Item" at bounding box center [185, 84] width 63 height 10
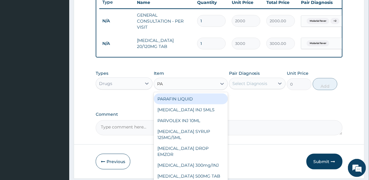
type input "P"
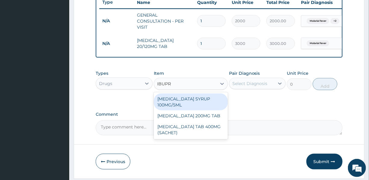
type input "IBUPRO"
click at [203, 103] on div "[MEDICAL_DATA] SYRUP 100MG/5ML" at bounding box center [191, 101] width 74 height 17
type input "1500"
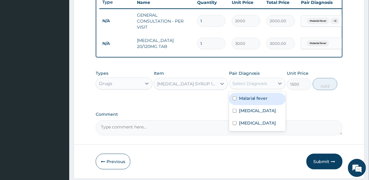
click at [251, 86] on div "Select Diagnosis" at bounding box center [250, 83] width 35 height 6
click at [249, 101] on label "Malarial fever" at bounding box center [253, 98] width 29 height 6
checkbox input "true"
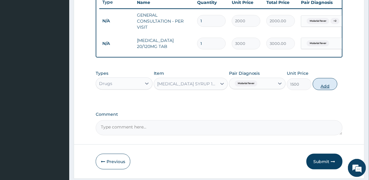
click at [328, 89] on button "Add" at bounding box center [325, 84] width 25 height 12
type input "0"
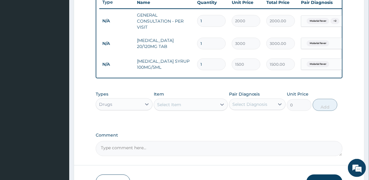
click at [184, 107] on div "Select Item" at bounding box center [185, 105] width 63 height 10
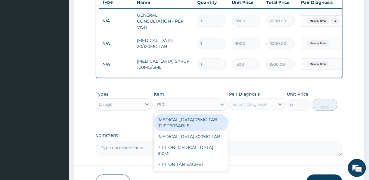
type input "PIRIT"
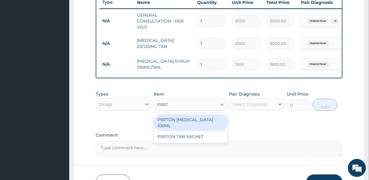
click at [201, 124] on div "PIRITON [MEDICAL_DATA] 100ML" at bounding box center [191, 122] width 74 height 17
type input "1500"
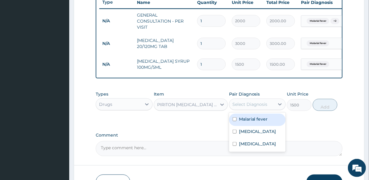
click at [257, 107] on div "Select Diagnosis" at bounding box center [250, 104] width 35 height 6
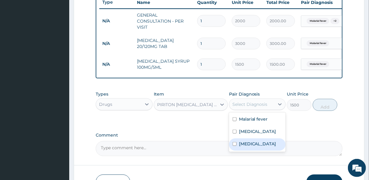
click at [252, 147] on label "[MEDICAL_DATA]" at bounding box center [257, 144] width 37 height 6
checkbox input "true"
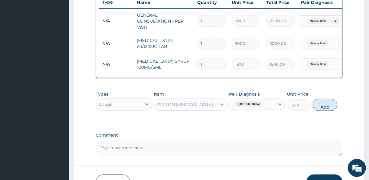
click at [328, 108] on button "Add" at bounding box center [325, 105] width 25 height 12
type input "0"
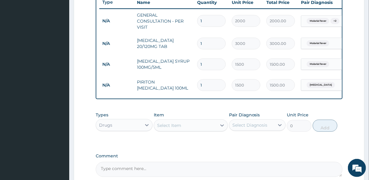
click at [182, 127] on div "Select Item" at bounding box center [185, 126] width 63 height 10
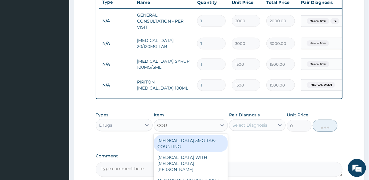
type input "COUGH"
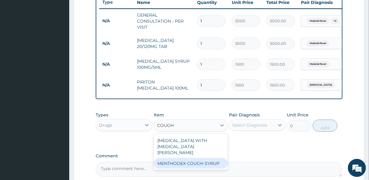
drag, startPoint x: 186, startPoint y: 164, endPoint x: 196, endPoint y: 159, distance: 10.5
click at [188, 163] on div "MENTHODEX COUGH SYRUP" at bounding box center [191, 163] width 74 height 11
type input "1300"
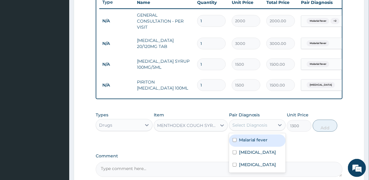
click at [247, 128] on div "Select Diagnosis" at bounding box center [250, 125] width 35 height 6
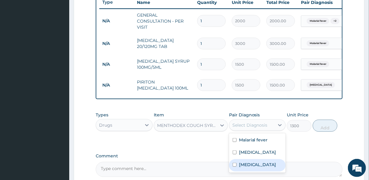
click at [266, 168] on label "[MEDICAL_DATA]" at bounding box center [257, 164] width 37 height 6
checkbox input "true"
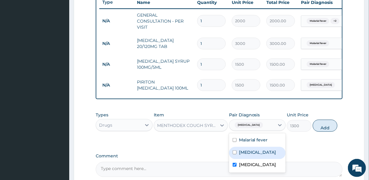
click at [324, 130] on button "Add" at bounding box center [325, 126] width 25 height 12
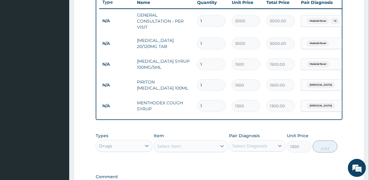
type input "0"
click at [182, 150] on div "Select Item" at bounding box center [185, 146] width 63 height 10
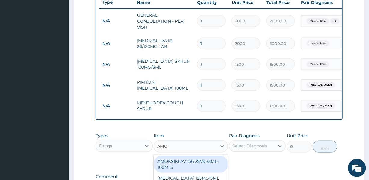
type input "AMOX"
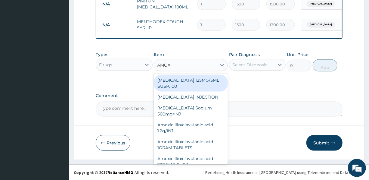
click at [184, 84] on div "[MEDICAL_DATA] 125MG/5ML SUSP.100" at bounding box center [191, 83] width 74 height 17
type input "2000"
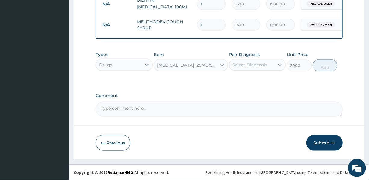
click at [185, 67] on div "[MEDICAL_DATA] 125MG/5ML SUSP.100" at bounding box center [187, 65] width 60 height 6
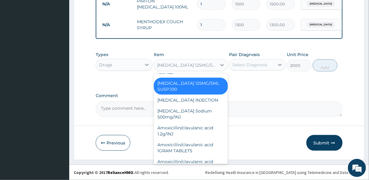
scroll to position [315, 0]
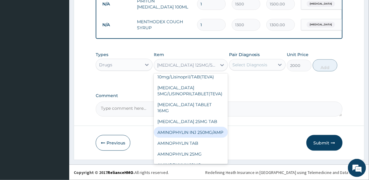
click at [262, 59] on div "Pair Diagnosis Select Diagnosis" at bounding box center [257, 62] width 57 height 20
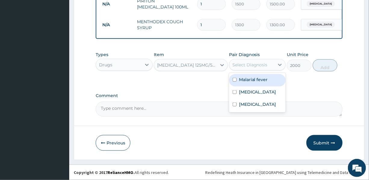
click at [261, 66] on div "Select Diagnosis" at bounding box center [250, 65] width 35 height 6
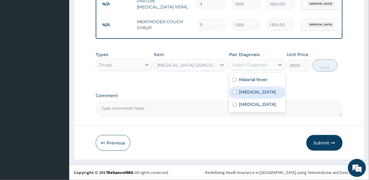
click at [256, 94] on label "[MEDICAL_DATA]" at bounding box center [257, 92] width 37 height 6
checkbox input "true"
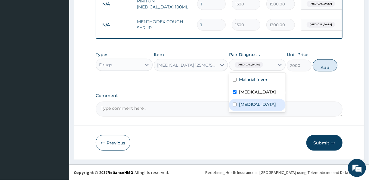
click at [250, 107] on label "[MEDICAL_DATA]" at bounding box center [257, 104] width 37 height 6
checkbox input "true"
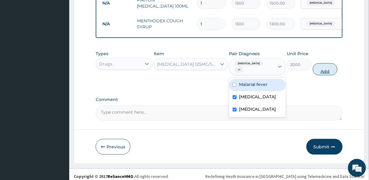
click at [325, 69] on button "Add" at bounding box center [325, 69] width 25 height 12
type input "0"
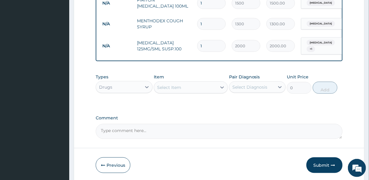
click at [171, 87] on div "Select Item" at bounding box center [169, 87] width 24 height 6
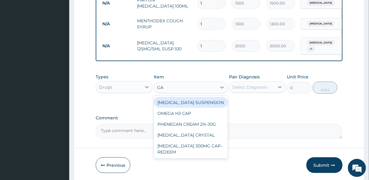
type input "GAV"
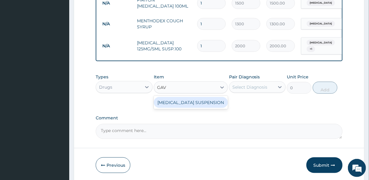
click at [202, 102] on div "[MEDICAL_DATA] SUSPENSION" at bounding box center [191, 102] width 74 height 11
type input "3000"
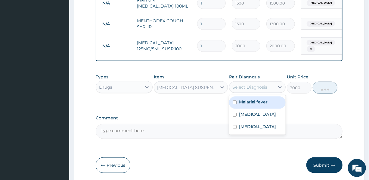
click at [245, 87] on div "Select Diagnosis" at bounding box center [250, 87] width 35 height 6
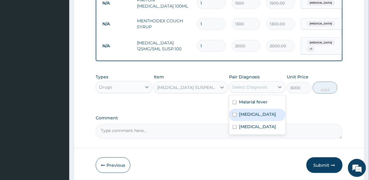
click at [243, 115] on label "[MEDICAL_DATA]" at bounding box center [257, 114] width 37 height 6
checkbox input "true"
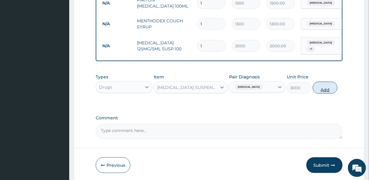
click at [323, 88] on button "Add" at bounding box center [325, 88] width 25 height 12
type input "0"
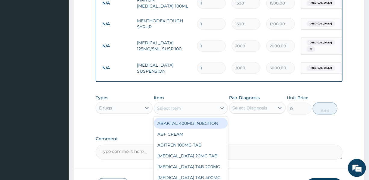
click at [196, 108] on div "Select Item" at bounding box center [185, 108] width 63 height 10
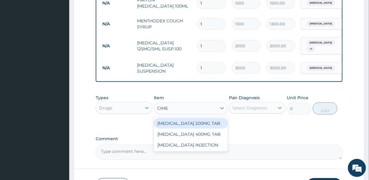
type input "CIMET"
click at [190, 126] on div "[MEDICAL_DATA] 200MG TAB" at bounding box center [191, 123] width 74 height 11
type input "70"
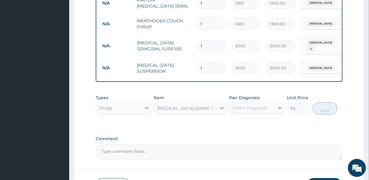
click at [258, 105] on div "Select Diagnosis" at bounding box center [257, 107] width 57 height 11
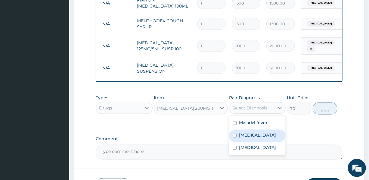
drag, startPoint x: 252, startPoint y: 137, endPoint x: 262, endPoint y: 135, distance: 9.6
click at [252, 137] on label "[MEDICAL_DATA]" at bounding box center [257, 135] width 37 height 6
checkbox input "true"
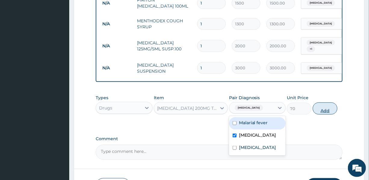
click at [326, 112] on button "Add" at bounding box center [325, 108] width 25 height 12
type input "0"
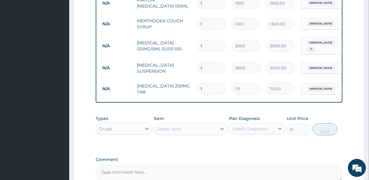
drag, startPoint x: 205, startPoint y: 86, endPoint x: 187, endPoint y: 84, distance: 18.5
click at [187, 84] on tr "N/A CIMETIDINE 200MG TAB 1 70 70.00 Acute gastritis Delete" at bounding box center [246, 88] width 295 height 21
type input "14"
type input "980.00"
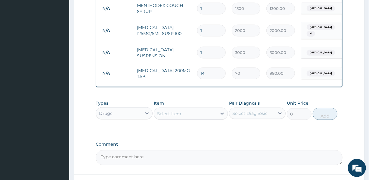
scroll to position [380, 0]
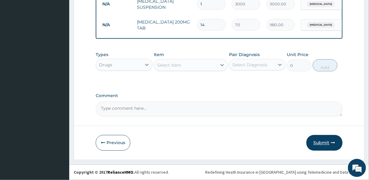
type input "14"
click at [326, 138] on button "Submit" at bounding box center [325, 143] width 36 height 16
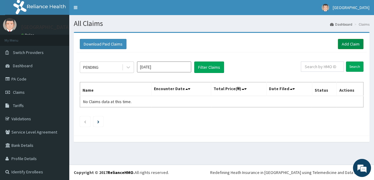
click at [342, 43] on link "Add Claim" at bounding box center [351, 44] width 26 height 10
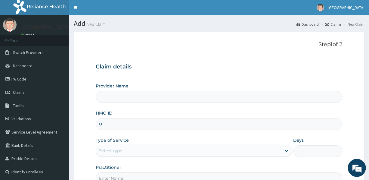
type input "UB"
type input "[GEOGRAPHIC_DATA]"
type input "UBP/10061/O"
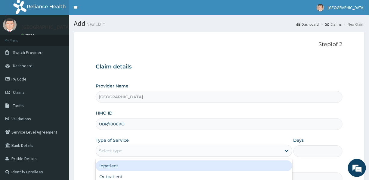
click at [147, 146] on div "Select type" at bounding box center [188, 151] width 185 height 10
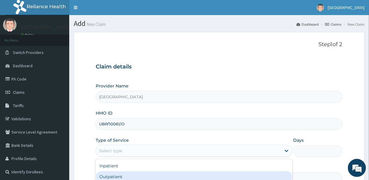
click at [133, 176] on div "Outpatient" at bounding box center [194, 176] width 196 height 11
type input "1"
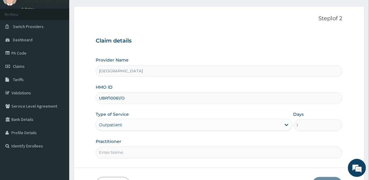
scroll to position [67, 0]
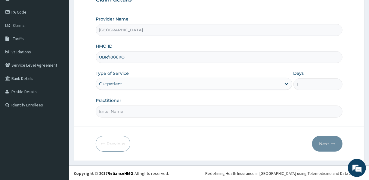
click at [137, 113] on input "Practitioner" at bounding box center [219, 111] width 247 height 12
type input "DR. [GEOGRAPHIC_DATA]"
click at [325, 140] on button "Next" at bounding box center [327, 144] width 30 height 16
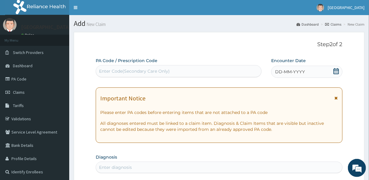
click at [287, 73] on span "DD-MM-YYYY" at bounding box center [290, 72] width 30 height 6
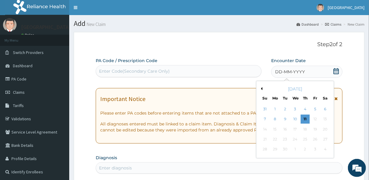
click at [262, 88] on button "Previous Month" at bounding box center [261, 88] width 3 height 3
click at [265, 150] on div "25" at bounding box center [265, 149] width 9 height 9
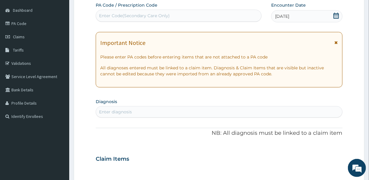
scroll to position [82, 0]
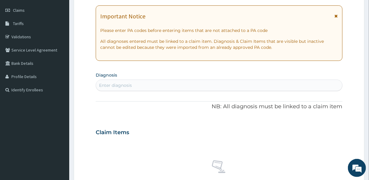
click at [141, 84] on div "Enter diagnosis" at bounding box center [219, 85] width 246 height 10
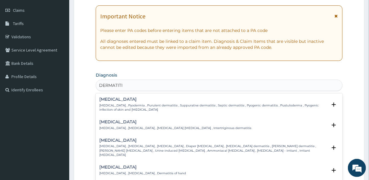
type input "DERMATITIS"
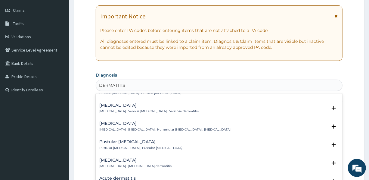
scroll to position [246, 0]
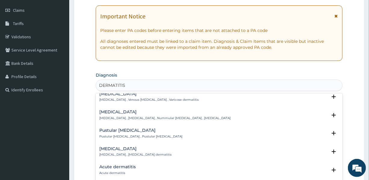
click at [118, 164] on h4 "Acute dermatitis" at bounding box center [117, 166] width 36 height 5
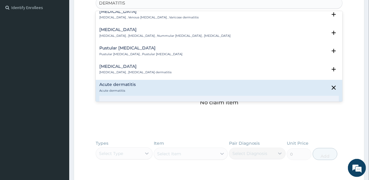
scroll to position [301, 0]
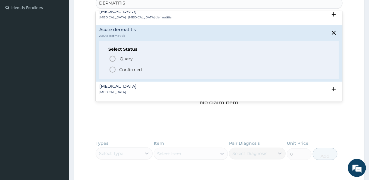
click at [141, 56] on div "Query Query covers suspected (?), Keep in view (kiv), Ruled out (r/o) Confirmed" at bounding box center [218, 64] width 221 height 18
click at [129, 67] on p "Confirmed" at bounding box center [130, 70] width 23 height 6
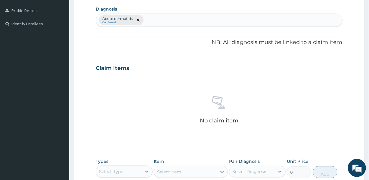
scroll to position [137, 0]
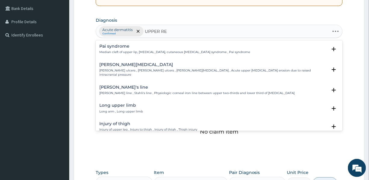
type input "UPPER RES"
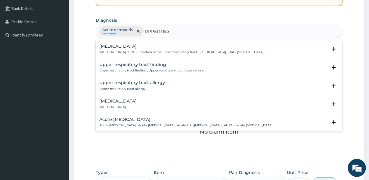
click at [150, 46] on h4 "Upper respiratory infection" at bounding box center [181, 46] width 164 height 5
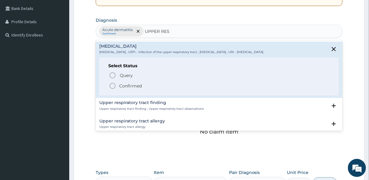
click at [132, 84] on p "Confirmed" at bounding box center [130, 86] width 23 height 6
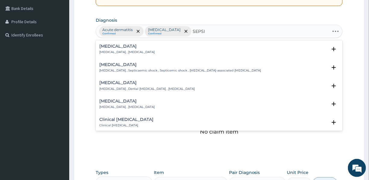
type input "SEPSIS"
click at [133, 47] on h4 "Sepsis" at bounding box center [126, 46] width 55 height 5
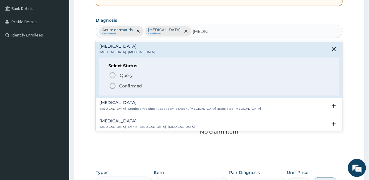
click at [131, 84] on p "Confirmed" at bounding box center [130, 86] width 23 height 6
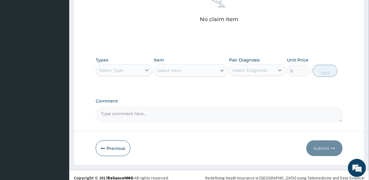
scroll to position [254, 0]
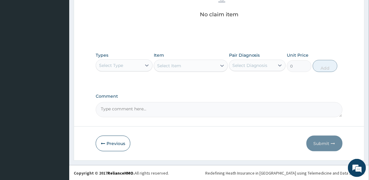
click at [134, 63] on div "Select Type" at bounding box center [118, 66] width 45 height 10
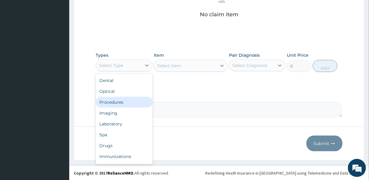
click at [119, 102] on div "Procedures" at bounding box center [124, 102] width 57 height 11
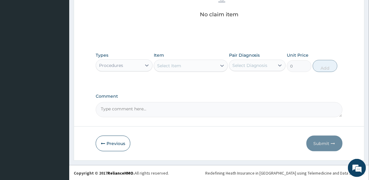
click at [186, 63] on div "Select Item" at bounding box center [185, 66] width 63 height 10
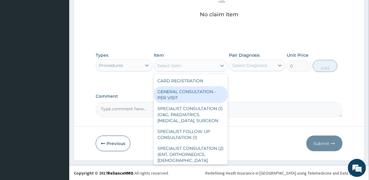
click at [178, 92] on div "GENERAL CONSULTATION - PER VISIT" at bounding box center [191, 94] width 74 height 17
type input "2000"
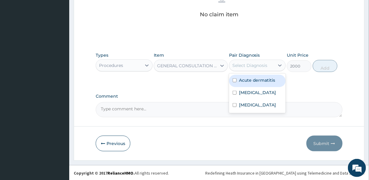
click at [253, 62] on div "Select Diagnosis" at bounding box center [250, 65] width 35 height 6
click at [253, 79] on label "Acute dermatitis" at bounding box center [257, 80] width 36 height 6
checkbox input "true"
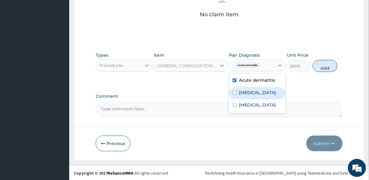
click at [253, 94] on label "Upper respiratory infection" at bounding box center [257, 92] width 37 height 6
checkbox input "true"
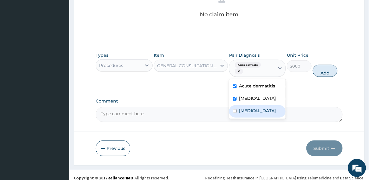
click at [254, 112] on div "Sepsis" at bounding box center [257, 111] width 57 height 12
checkbox input "true"
click at [325, 73] on button "Add" at bounding box center [325, 71] width 25 height 12
type input "0"
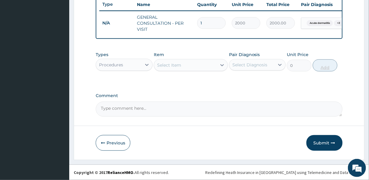
scroll to position [233, 0]
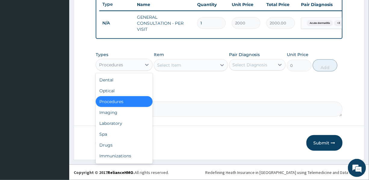
click at [134, 64] on div "Procedures" at bounding box center [118, 65] width 45 height 10
click at [112, 141] on div "Drugs" at bounding box center [124, 144] width 57 height 11
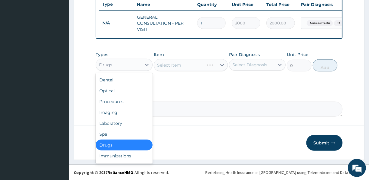
click at [127, 63] on div "Drugs" at bounding box center [118, 65] width 45 height 10
click at [115, 123] on div "Laboratory" at bounding box center [124, 123] width 57 height 11
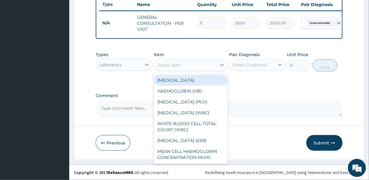
click at [187, 63] on div "Select Item" at bounding box center [185, 65] width 63 height 10
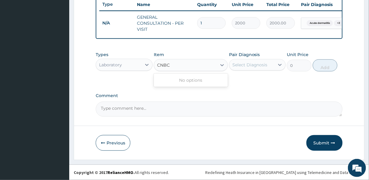
click at [163, 64] on input "CNBC" at bounding box center [163, 65] width 13 height 6
type input "CBC"
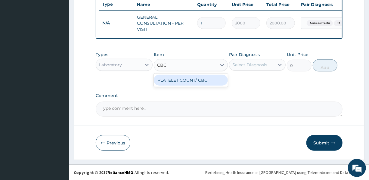
drag, startPoint x: 165, startPoint y: 80, endPoint x: 194, endPoint y: 76, distance: 29.6
click at [165, 81] on div "PLATELET COUNT/ CBC" at bounding box center [191, 80] width 74 height 11
type input "5000"
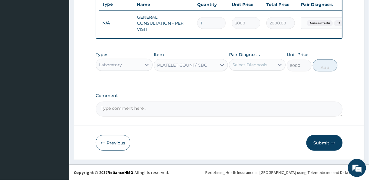
click at [244, 64] on div "Select Diagnosis" at bounding box center [250, 65] width 35 height 6
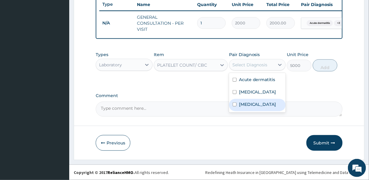
click at [249, 107] on label "Sepsis" at bounding box center [257, 104] width 37 height 6
checkbox input "true"
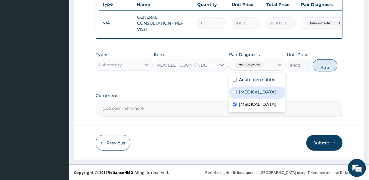
click at [259, 93] on label "[MEDICAL_DATA]" at bounding box center [257, 92] width 37 height 6
checkbox input "true"
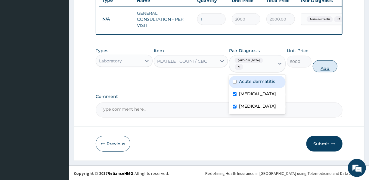
click at [321, 65] on button "Add" at bounding box center [325, 66] width 25 height 12
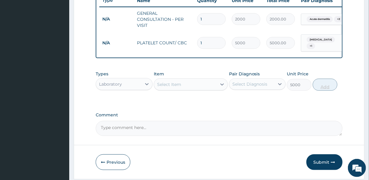
type input "0"
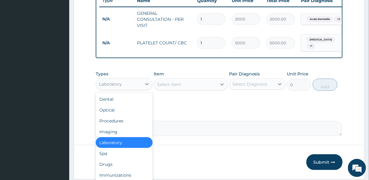
click at [111, 86] on div "Laboratory" at bounding box center [110, 84] width 23 height 6
drag, startPoint x: 103, startPoint y: 166, endPoint x: 121, endPoint y: 148, distance: 25.4
click at [103, 164] on div "Drugs" at bounding box center [124, 164] width 57 height 11
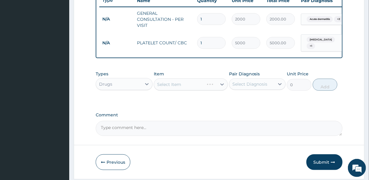
click at [184, 84] on div "Select Item" at bounding box center [191, 84] width 74 height 12
click at [188, 87] on div "Select Item" at bounding box center [185, 85] width 63 height 10
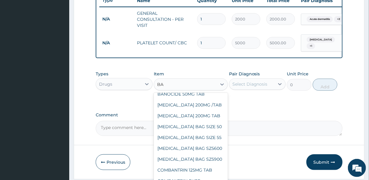
scroll to position [0, 0]
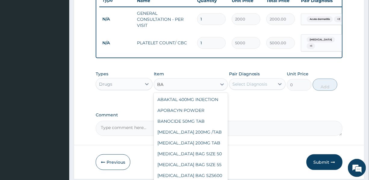
type input "B"
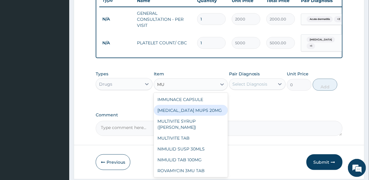
type input "M"
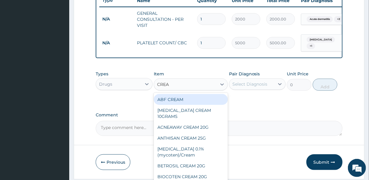
type input "CREAM"
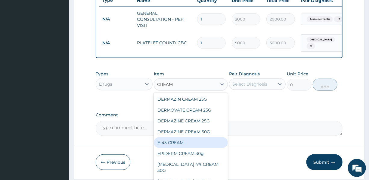
scroll to position [109, 0]
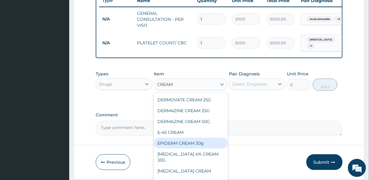
click at [172, 138] on div "EPIDERM CREAM 30g" at bounding box center [191, 143] width 74 height 11
type input "450"
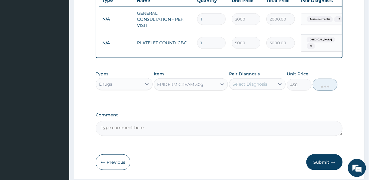
click at [205, 87] on div "EPIDERM CREAM 30g" at bounding box center [185, 85] width 63 height 10
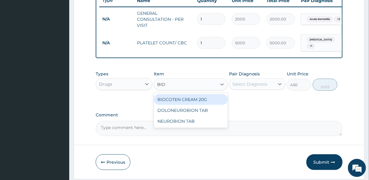
scroll to position [0, 0]
type input "BIOC"
click at [205, 96] on div "BIOCOTEN CREAM 20G" at bounding box center [191, 99] width 74 height 11
type input "1300"
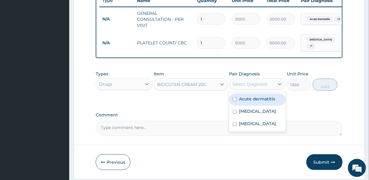
click at [262, 82] on div "Select Diagnosis" at bounding box center [252, 84] width 45 height 10
click at [256, 99] on label "Acute dermatitis" at bounding box center [257, 99] width 36 height 6
checkbox input "true"
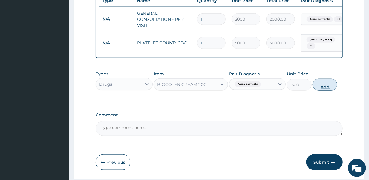
click at [324, 86] on button "Add" at bounding box center [325, 85] width 25 height 12
type input "0"
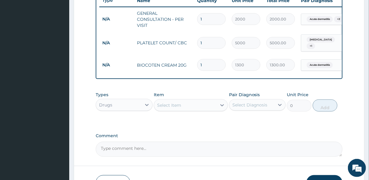
click at [167, 108] on div "Select Item" at bounding box center [169, 105] width 24 height 6
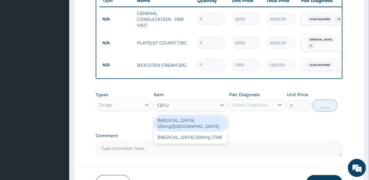
type input "CEFUR"
click at [190, 122] on div "[MEDICAL_DATA] 125mg/[GEOGRAPHIC_DATA]" at bounding box center [191, 123] width 74 height 17
type input "3000"
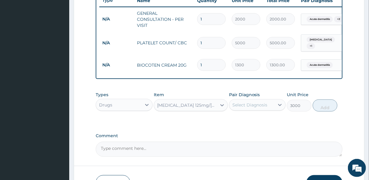
click at [247, 107] on div "Select Diagnosis" at bounding box center [250, 105] width 35 height 6
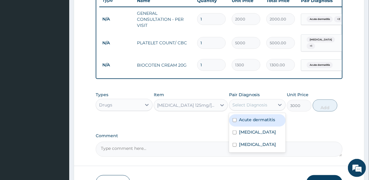
click at [262, 121] on label "Acute dermatitis" at bounding box center [257, 120] width 36 height 6
checkbox input "true"
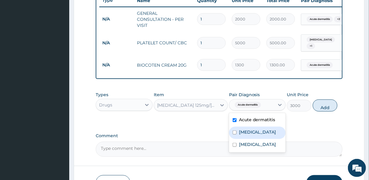
click at [255, 135] on label "[MEDICAL_DATA]" at bounding box center [257, 132] width 37 height 6
checkbox input "true"
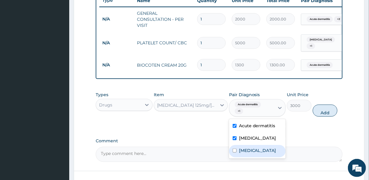
click at [250, 153] on label "Sepsis" at bounding box center [257, 150] width 37 height 6
checkbox input "true"
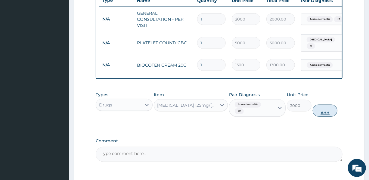
click at [324, 112] on button "Add" at bounding box center [325, 111] width 25 height 12
type input "0"
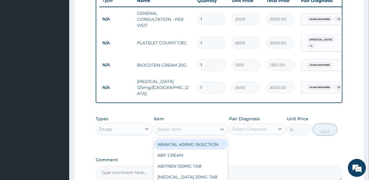
click at [190, 127] on div "Select Item" at bounding box center [185, 129] width 63 height 10
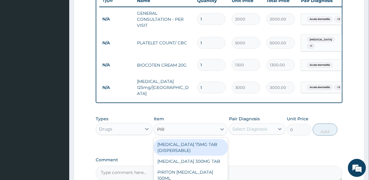
type input "PIRI"
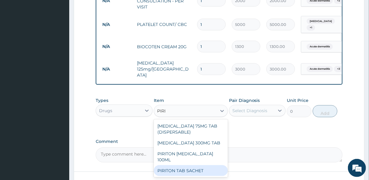
scroll to position [296, 0]
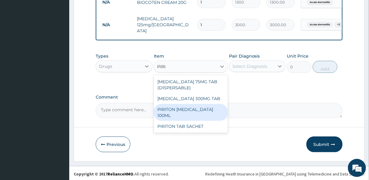
click at [192, 107] on div "PIRITON [MEDICAL_DATA] 100ML" at bounding box center [191, 112] width 74 height 17
type input "1500"
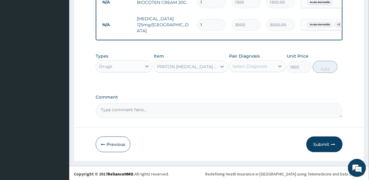
click at [261, 63] on div "Select Diagnosis" at bounding box center [250, 66] width 35 height 6
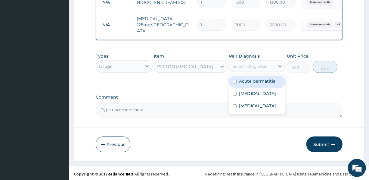
click at [257, 78] on label "Acute dermatitis" at bounding box center [257, 81] width 36 height 6
checkbox input "true"
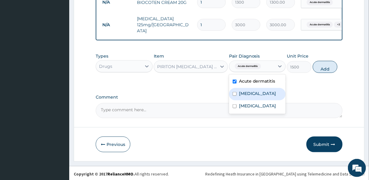
click at [248, 96] on label "[MEDICAL_DATA]" at bounding box center [257, 93] width 37 height 6
checkbox input "true"
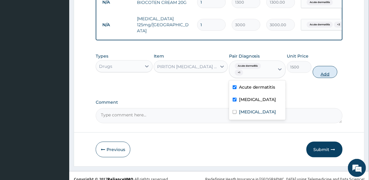
click at [318, 68] on button "Add" at bounding box center [325, 72] width 25 height 12
type input "0"
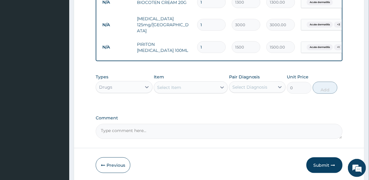
click at [182, 88] on div "Select Item" at bounding box center [185, 88] width 63 height 10
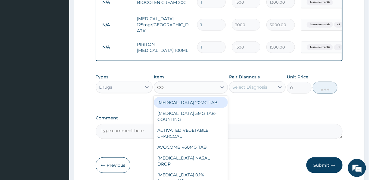
type input "COU"
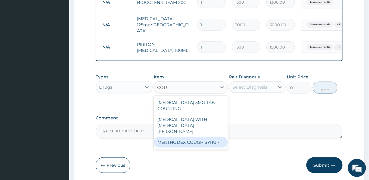
click at [179, 137] on div "MENTHODEX COUGH SYRUP" at bounding box center [191, 142] width 74 height 11
type input "1300"
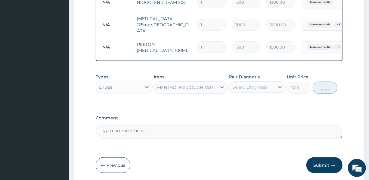
click at [262, 86] on div "Select Diagnosis" at bounding box center [250, 87] width 35 height 6
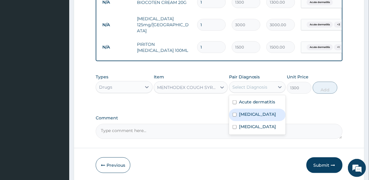
click at [255, 116] on label "[MEDICAL_DATA]" at bounding box center [257, 114] width 37 height 6
checkbox input "true"
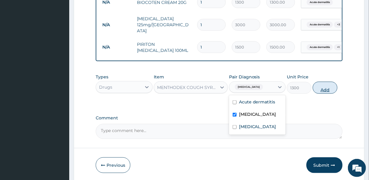
click at [326, 89] on button "Add" at bounding box center [325, 88] width 25 height 12
type input "0"
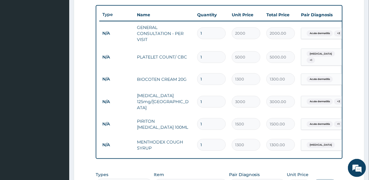
scroll to position [328, 0]
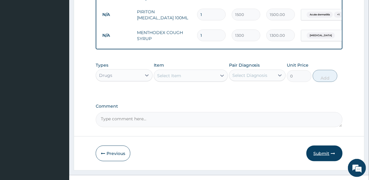
click at [326, 151] on button "Submit" at bounding box center [325, 154] width 36 height 16
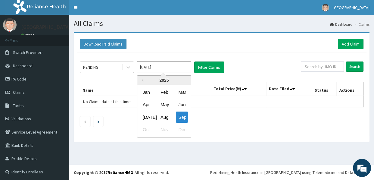
click at [164, 66] on input "[DATE]" at bounding box center [164, 66] width 54 height 11
click at [162, 116] on div "Aug" at bounding box center [164, 116] width 12 height 11
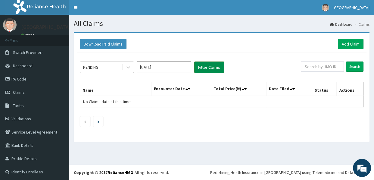
click at [208, 67] on button "Filter Claims" at bounding box center [209, 66] width 30 height 11
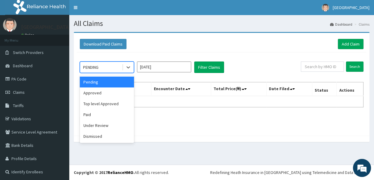
click at [96, 65] on div "PENDING" at bounding box center [90, 67] width 15 height 6
click at [97, 94] on div "Approved" at bounding box center [107, 92] width 54 height 11
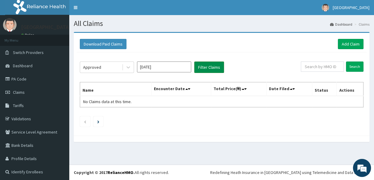
click at [207, 66] on button "Filter Claims" at bounding box center [209, 66] width 30 height 11
click at [210, 65] on button "Filter Claims" at bounding box center [209, 66] width 30 height 11
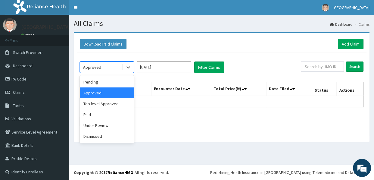
click at [107, 69] on div "Approved" at bounding box center [101, 67] width 42 height 10
click at [100, 124] on div "Under Review" at bounding box center [107, 125] width 54 height 11
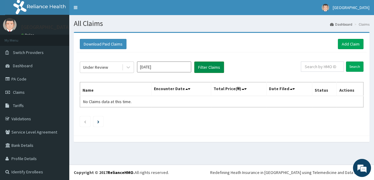
click at [205, 65] on button "Filter Claims" at bounding box center [209, 66] width 30 height 11
click at [105, 65] on div "Under Review" at bounding box center [95, 67] width 25 height 6
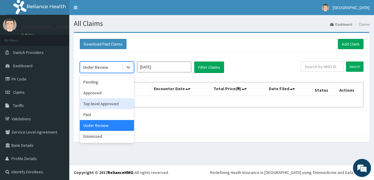
click at [101, 103] on div "Top level Approved" at bounding box center [107, 103] width 54 height 11
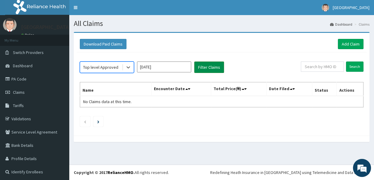
click at [211, 66] on button "Filter Claims" at bounding box center [209, 66] width 30 height 11
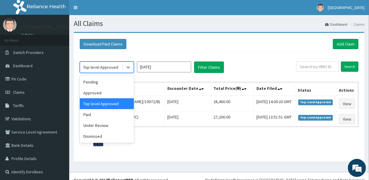
click at [114, 66] on div "Top level Approved" at bounding box center [100, 67] width 35 height 6
click at [97, 116] on div "Paid" at bounding box center [107, 114] width 54 height 11
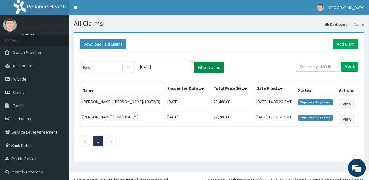
click at [205, 66] on button "Filter Claims" at bounding box center [209, 66] width 30 height 11
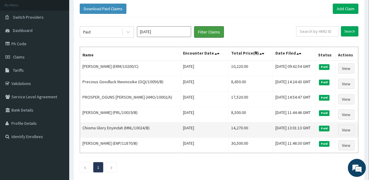
scroll to position [27, 0]
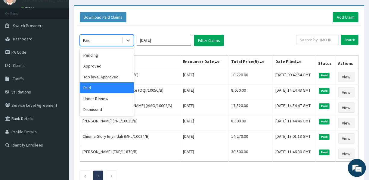
click at [110, 37] on div "Paid" at bounding box center [101, 41] width 42 height 10
click at [102, 55] on div "Pending" at bounding box center [107, 55] width 54 height 11
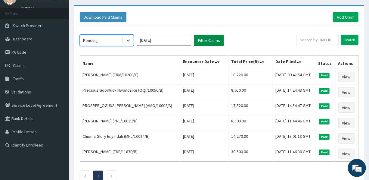
click at [201, 39] on button "Filter Claims" at bounding box center [209, 40] width 30 height 11
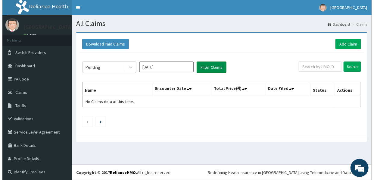
scroll to position [0, 0]
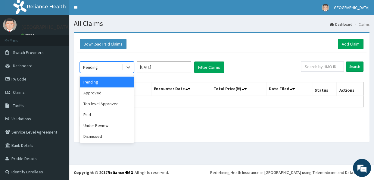
click at [97, 65] on div "Pending" at bounding box center [90, 67] width 15 height 6
click at [99, 94] on div "Approved" at bounding box center [107, 92] width 54 height 11
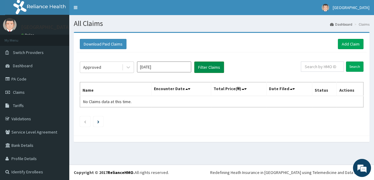
click at [205, 65] on button "Filter Claims" at bounding box center [209, 66] width 30 height 11
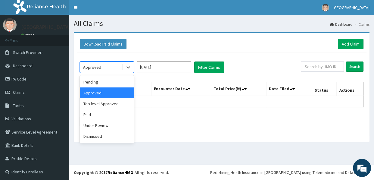
click at [105, 67] on div "Approved" at bounding box center [101, 67] width 42 height 10
click at [98, 124] on div "Under Review" at bounding box center [107, 125] width 54 height 11
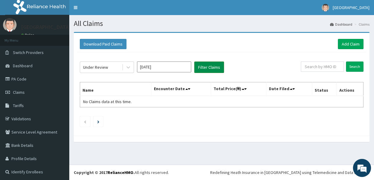
click at [214, 64] on button "Filter Claims" at bounding box center [209, 66] width 30 height 11
click at [166, 70] on input "[DATE]" at bounding box center [164, 66] width 54 height 11
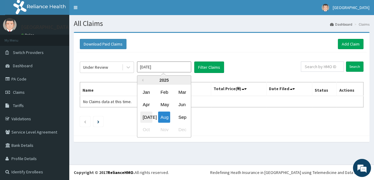
click at [143, 117] on div "[DATE]" at bounding box center [146, 116] width 12 height 11
type input "[DATE]"
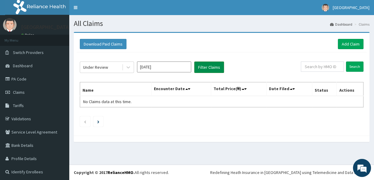
click at [202, 64] on button "Filter Claims" at bounding box center [209, 66] width 30 height 11
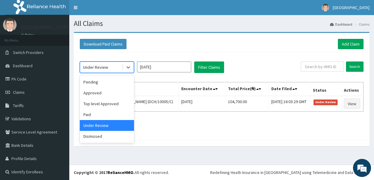
click at [103, 64] on div "Under Review" at bounding box center [95, 67] width 25 height 6
click at [101, 84] on div "Pending" at bounding box center [107, 82] width 54 height 11
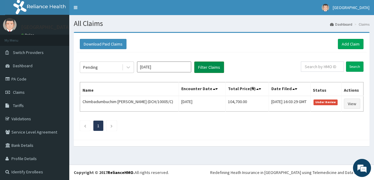
click at [204, 65] on button "Filter Claims" at bounding box center [209, 66] width 30 height 11
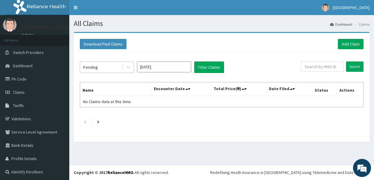
click at [100, 66] on div "Pending" at bounding box center [101, 67] width 42 height 10
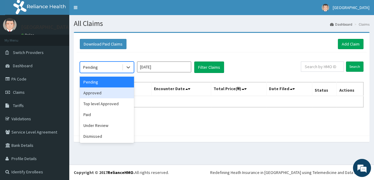
click at [94, 93] on div "Approved" at bounding box center [107, 92] width 54 height 11
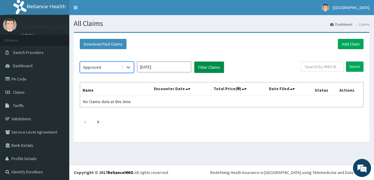
click at [211, 67] on button "Filter Claims" at bounding box center [209, 66] width 30 height 11
click at [100, 65] on div "Approved" at bounding box center [101, 67] width 42 height 10
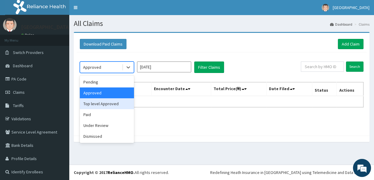
click at [99, 105] on div "Top level Approved" at bounding box center [107, 103] width 54 height 11
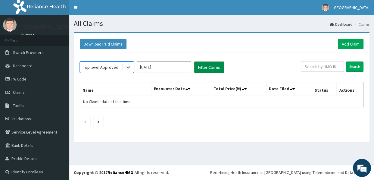
click at [203, 67] on button "Filter Claims" at bounding box center [209, 66] width 30 height 11
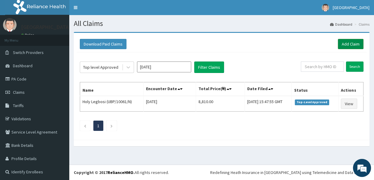
click at [347, 41] on link "Add Claim" at bounding box center [351, 44] width 26 height 10
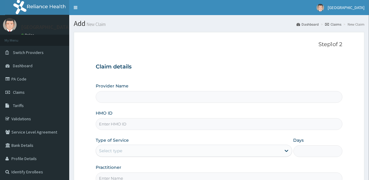
click at [173, 123] on input "HMO ID" at bounding box center [219, 124] width 247 height 12
type input "UBP"
type input "[GEOGRAPHIC_DATA]"
type input "UBP/10061/O"
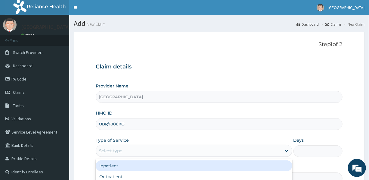
click at [145, 146] on div "Select type" at bounding box center [188, 151] width 185 height 10
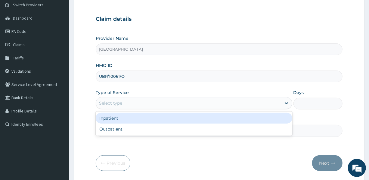
scroll to position [55, 0]
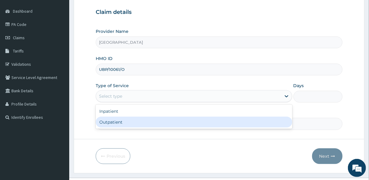
click at [143, 125] on div "Outpatient" at bounding box center [194, 122] width 196 height 11
type input "1"
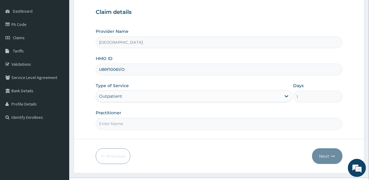
click at [133, 123] on input "Practitioner" at bounding box center [219, 124] width 247 height 12
type input "DR. [GEOGRAPHIC_DATA]"
click at [325, 153] on button "Next" at bounding box center [327, 156] width 30 height 16
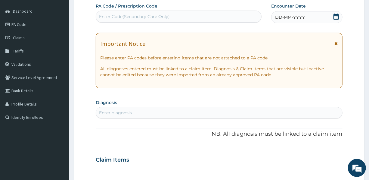
click at [294, 18] on span "DD-MM-YYYY" at bounding box center [290, 17] width 30 height 6
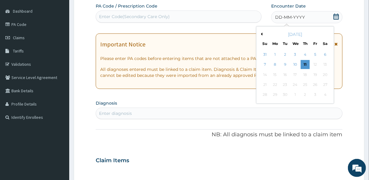
click at [262, 34] on button "Previous Month" at bounding box center [261, 34] width 3 height 3
click at [262, 33] on button "Previous Month" at bounding box center [261, 34] width 3 height 3
click at [286, 84] on div "22" at bounding box center [285, 84] width 9 height 9
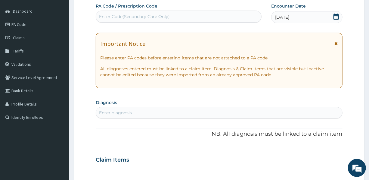
click at [285, 18] on span "[DATE]" at bounding box center [282, 17] width 14 height 6
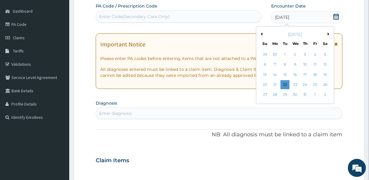
click at [329, 33] on button "Next Month" at bounding box center [329, 34] width 3 height 3
click at [314, 84] on div "22" at bounding box center [315, 84] width 9 height 9
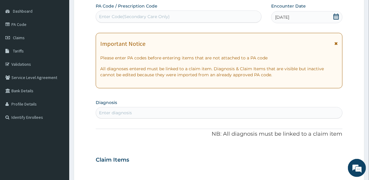
click at [138, 110] on div "Enter diagnosis" at bounding box center [219, 113] width 246 height 10
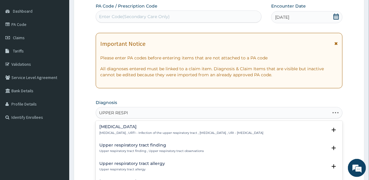
type input "UPPER RESPIR"
click at [133, 131] on p "[MEDICAL_DATA] , URTI - Infection of the upper respiratory tract , [MEDICAL_DAT…" at bounding box center [181, 133] width 164 height 4
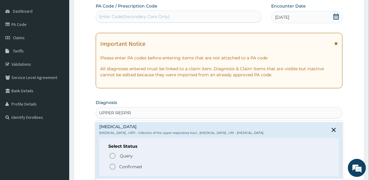
click at [138, 165] on p "Confirmed" at bounding box center [130, 167] width 23 height 6
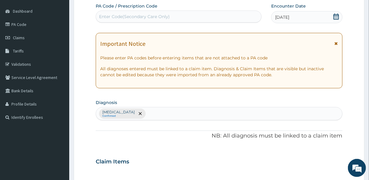
click at [171, 110] on div "[MEDICAL_DATA] Confirmed" at bounding box center [219, 113] width 246 height 13
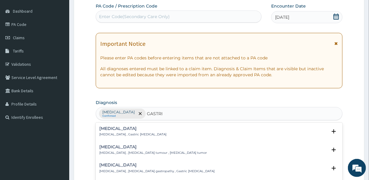
type input "GASTRIT"
click at [124, 130] on h4 "[MEDICAL_DATA]" at bounding box center [132, 128] width 67 height 5
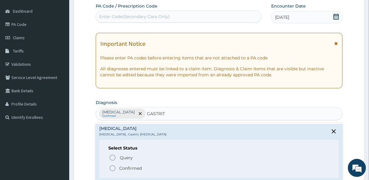
click at [140, 169] on p "Confirmed" at bounding box center [130, 168] width 23 height 6
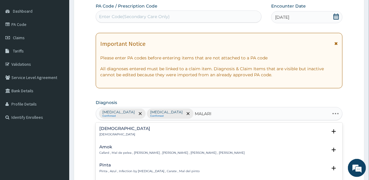
type input "[MEDICAL_DATA]"
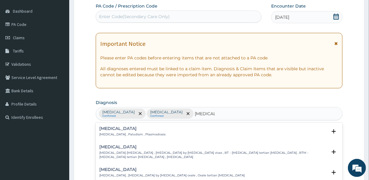
click at [126, 132] on p "[MEDICAL_DATA] , Paludism , Plasmodiosis" at bounding box center [132, 134] width 66 height 4
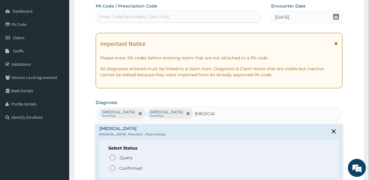
click at [134, 165] on p "Confirmed" at bounding box center [130, 168] width 23 height 6
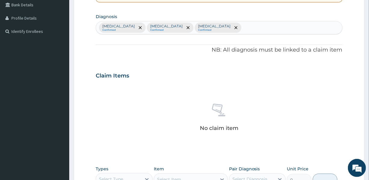
scroll to position [164, 0]
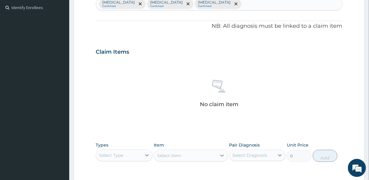
click at [128, 157] on div "Select Type" at bounding box center [118, 155] width 45 height 10
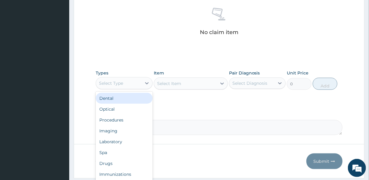
scroll to position [246, 0]
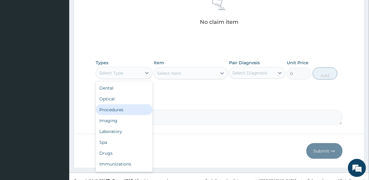
click at [123, 110] on div "Procedures" at bounding box center [124, 109] width 57 height 11
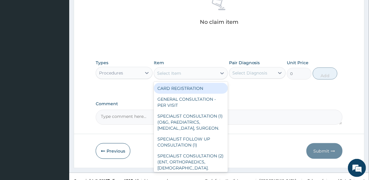
click at [194, 72] on div "Select Item" at bounding box center [185, 73] width 63 height 10
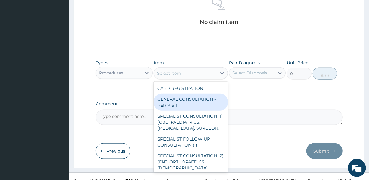
click at [187, 99] on div "GENERAL CONSULTATION - PER VISIT" at bounding box center [191, 102] width 74 height 17
type input "2000"
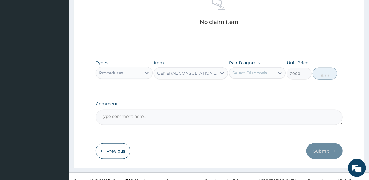
click at [249, 69] on div "Select Diagnosis" at bounding box center [252, 73] width 45 height 10
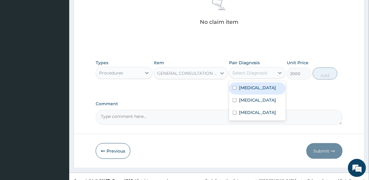
click at [260, 89] on label "Upper respiratory infection" at bounding box center [257, 88] width 37 height 6
checkbox input "true"
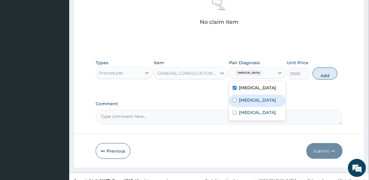
click at [256, 104] on div "Gastritis" at bounding box center [257, 101] width 57 height 12
checkbox input "true"
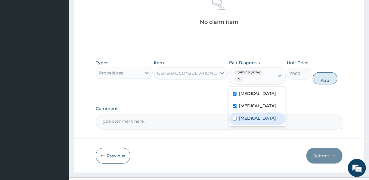
click at [256, 118] on div "[MEDICAL_DATA]" at bounding box center [257, 119] width 57 height 12
checkbox input "true"
click at [329, 80] on button "Add" at bounding box center [325, 78] width 25 height 12
type input "0"
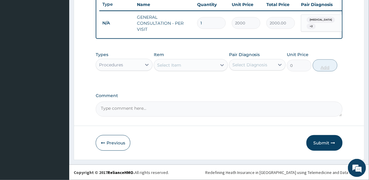
scroll to position [233, 0]
click at [111, 63] on div "Procedures" at bounding box center [111, 65] width 24 height 6
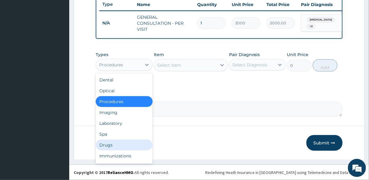
click at [108, 146] on div "Drugs" at bounding box center [124, 144] width 57 height 11
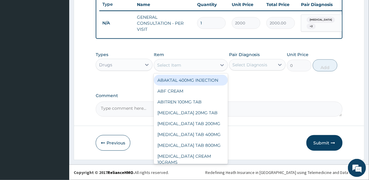
click at [187, 66] on div "Select Item" at bounding box center [185, 65] width 63 height 10
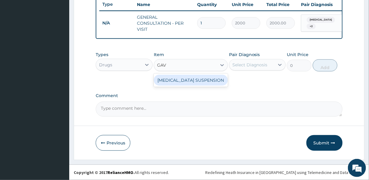
type input "GAVI"
click at [188, 80] on div "[MEDICAL_DATA] SUSPENSION" at bounding box center [191, 80] width 74 height 11
type input "3000"
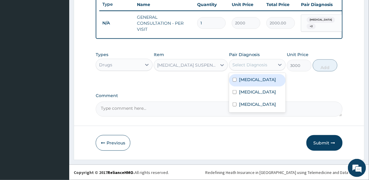
click at [243, 62] on div "Select Diagnosis" at bounding box center [250, 65] width 35 height 6
click at [247, 80] on label "[MEDICAL_DATA]" at bounding box center [257, 80] width 37 height 6
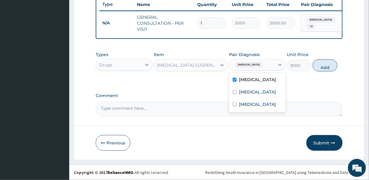
click at [247, 80] on label "[MEDICAL_DATA]" at bounding box center [257, 80] width 37 height 6
checkbox input "false"
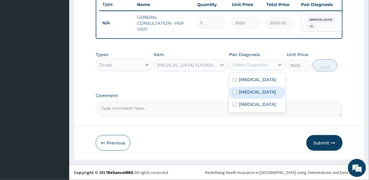
click at [247, 95] on label "Gastritis" at bounding box center [257, 92] width 37 height 6
checkbox input "true"
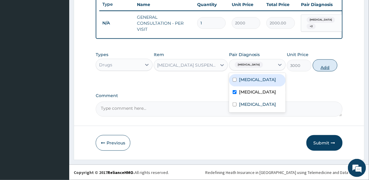
click at [321, 63] on button "Add" at bounding box center [325, 65] width 25 height 12
type input "0"
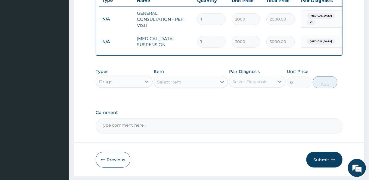
click at [182, 85] on div "Select Item" at bounding box center [185, 82] width 63 height 10
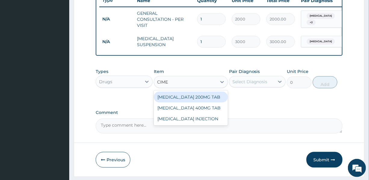
type input "CIMET"
click at [192, 100] on div "CIMETIDINE 200MG TAB" at bounding box center [191, 97] width 74 height 11
type input "70"
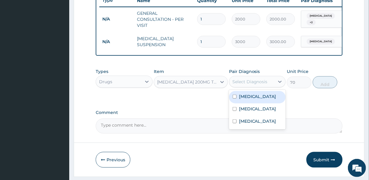
click at [250, 82] on div "Select Diagnosis" at bounding box center [252, 82] width 45 height 10
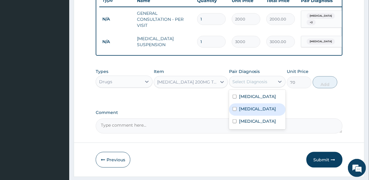
drag, startPoint x: 255, startPoint y: 120, endPoint x: 301, endPoint y: 85, distance: 57.6
click at [256, 116] on div "Gastritis" at bounding box center [257, 109] width 57 height 12
checkbox input "true"
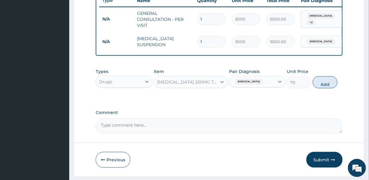
click at [324, 87] on button "Add" at bounding box center [325, 82] width 25 height 12
type input "0"
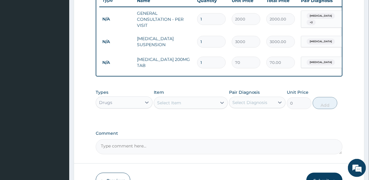
type input "14"
type input "980.00"
type input "14"
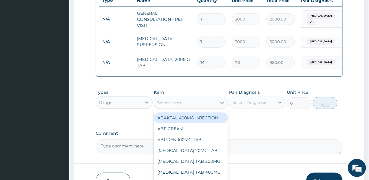
click at [182, 106] on div "Select Item" at bounding box center [185, 103] width 63 height 10
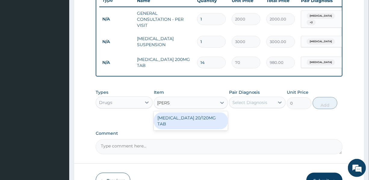
type input "COART"
click at [189, 124] on div "COARTEM 20/120MG TAB" at bounding box center [191, 120] width 74 height 17
type input "3000"
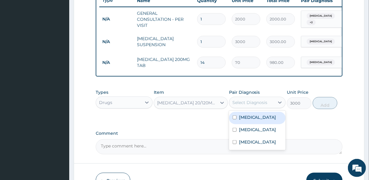
click at [249, 105] on div "Select Diagnosis" at bounding box center [250, 102] width 35 height 6
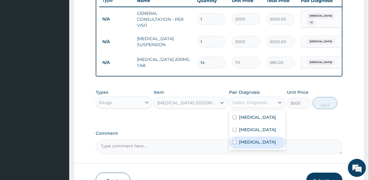
click at [256, 149] on div "Malaria" at bounding box center [257, 142] width 57 height 12
checkbox input "true"
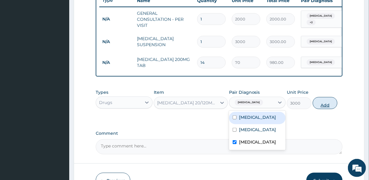
click at [325, 105] on button "Add" at bounding box center [325, 103] width 25 height 12
type input "0"
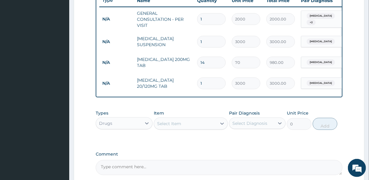
click at [183, 124] on div "Select Item" at bounding box center [185, 124] width 63 height 10
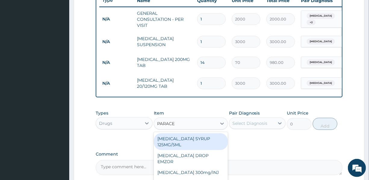
type input "PARACET"
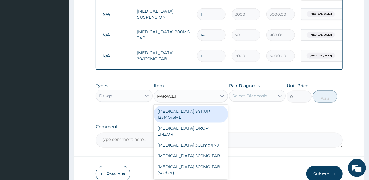
click at [197, 115] on div "PARACETAMOL SYRUP 125MG/5ML" at bounding box center [191, 114] width 74 height 17
type input "1200"
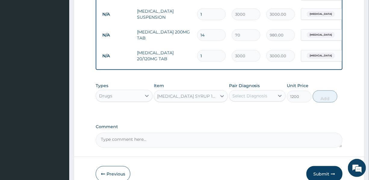
click at [256, 99] on div "Select Diagnosis" at bounding box center [250, 96] width 35 height 6
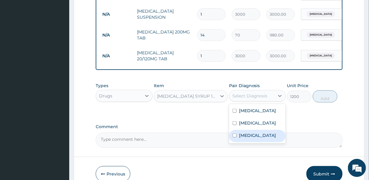
click at [252, 138] on label "Malaria" at bounding box center [257, 135] width 37 height 6
checkbox input "true"
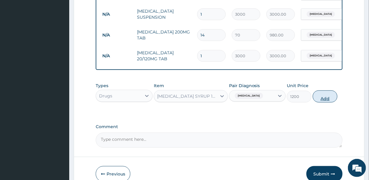
click at [324, 99] on button "Add" at bounding box center [325, 96] width 25 height 12
type input "0"
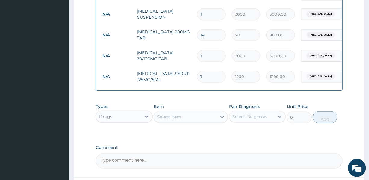
click at [181, 118] on div "Select Item" at bounding box center [185, 117] width 63 height 10
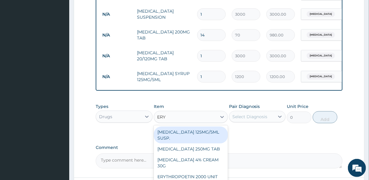
type input "ERYT"
click at [190, 139] on div "ERYTHROMYCIN 125MG/5ML SUSP." at bounding box center [191, 135] width 74 height 17
type input "1500"
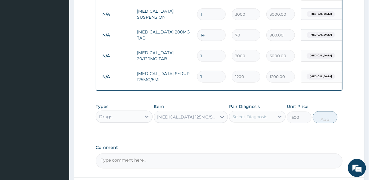
click at [197, 119] on div "ERYTHROMYCIN 125MG/5ML SUSP." at bounding box center [187, 117] width 60 height 6
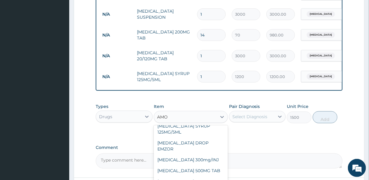
scroll to position [232, 0]
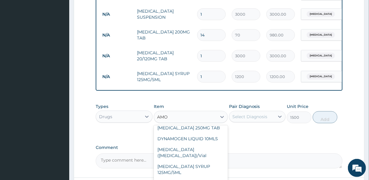
type input "AMOX"
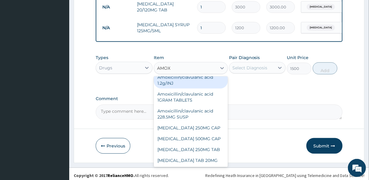
scroll to position [317, 0]
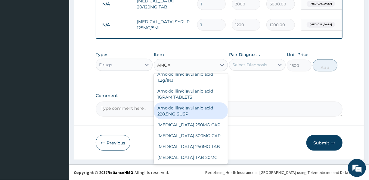
click at [180, 112] on div "Amoxicillin/clavulanic acid 228.5MG SUSP" at bounding box center [191, 110] width 74 height 17
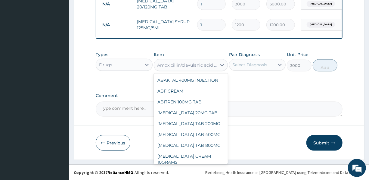
click at [203, 64] on div "Amoxicillin/clavulanic acid 228.5MG SUSP" at bounding box center [187, 65] width 60 height 6
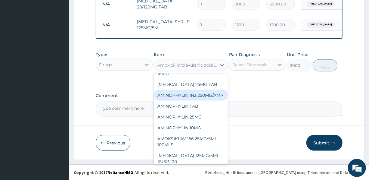
scroll to position [366, 0]
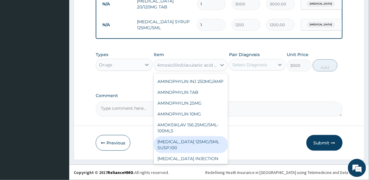
click at [186, 136] on div "AMOXYCILLIN 125MG/5ML SUSP.100" at bounding box center [191, 144] width 74 height 17
type input "2000"
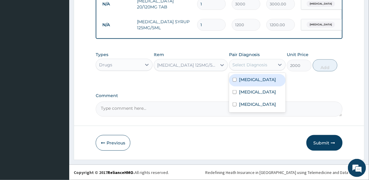
click at [256, 63] on div "Select Diagnosis" at bounding box center [250, 65] width 35 height 6
click at [253, 83] on label "Upper respiratory infection" at bounding box center [257, 80] width 37 height 6
checkbox input "true"
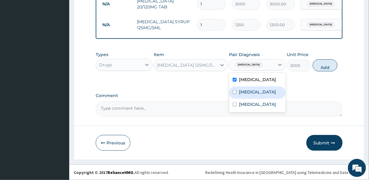
click at [248, 95] on label "Gastritis" at bounding box center [257, 92] width 37 height 6
checkbox input "true"
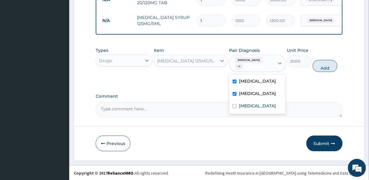
click at [324, 69] on button "Add" at bounding box center [325, 66] width 25 height 12
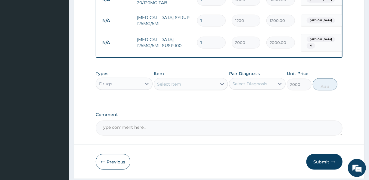
type input "0"
click at [202, 88] on div "Select Item" at bounding box center [185, 84] width 63 height 10
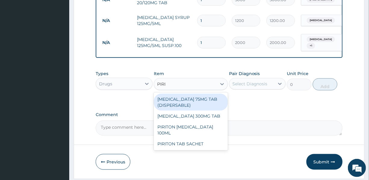
type input "PIRIT"
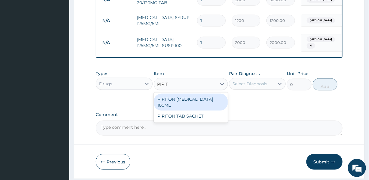
drag, startPoint x: 203, startPoint y: 101, endPoint x: 218, endPoint y: 94, distance: 16.0
click at [203, 101] on div "PIRITON EXPECTORANT 100ML" at bounding box center [191, 102] width 74 height 17
type input "1500"
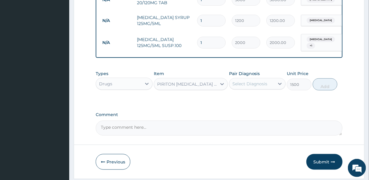
click at [251, 83] on div "Select Diagnosis" at bounding box center [257, 83] width 57 height 11
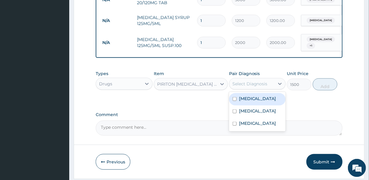
click at [253, 102] on label "Upper respiratory infection" at bounding box center [257, 98] width 37 height 6
checkbox input "true"
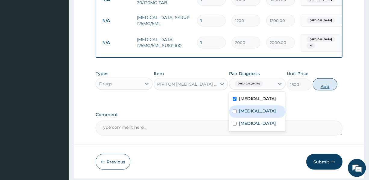
click at [322, 90] on button "Add" at bounding box center [325, 84] width 25 height 12
type input "0"
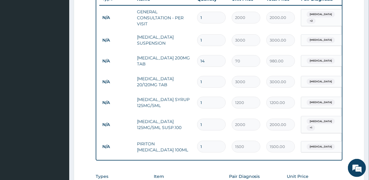
scroll to position [262, 0]
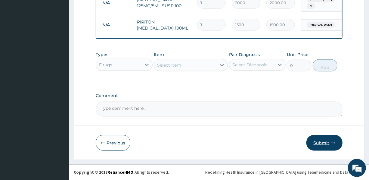
click at [325, 139] on button "Submit" at bounding box center [325, 143] width 36 height 16
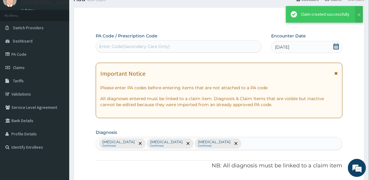
scroll to position [361, 0]
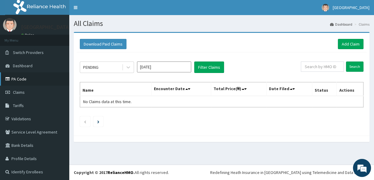
click at [17, 75] on link "PA Code" at bounding box center [34, 78] width 69 height 13
click at [343, 42] on link "Add Claim" at bounding box center [351, 44] width 26 height 10
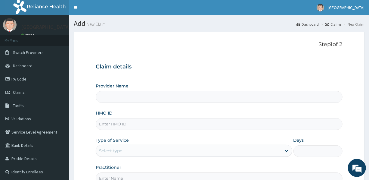
click at [151, 125] on input "HMO ID" at bounding box center [219, 124] width 247 height 12
type input "UBP"
type input "[GEOGRAPHIC_DATA]"
type input "UBP/10061/O"
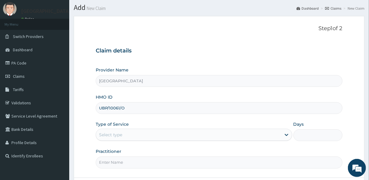
scroll to position [27, 0]
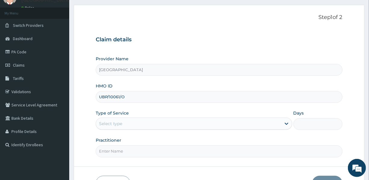
click at [124, 122] on div "Select type" at bounding box center [188, 124] width 185 height 10
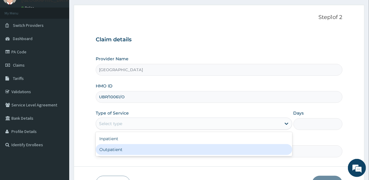
click at [123, 149] on div "Outpatient" at bounding box center [194, 149] width 196 height 11
type input "1"
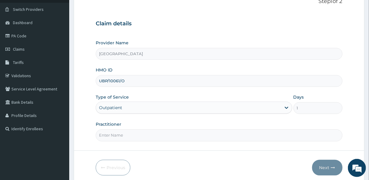
scroll to position [67, 0]
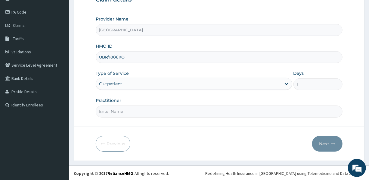
click at [151, 110] on input "Practitioner" at bounding box center [219, 111] width 247 height 12
type input "DR. MRS. UDEALA L."
click at [325, 139] on button "Next" at bounding box center [327, 144] width 30 height 16
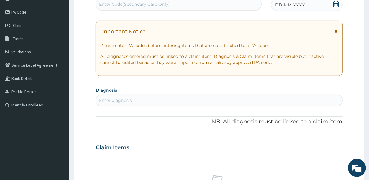
click at [152, 3] on div "Enter Code(Secondary Care Only)" at bounding box center [134, 4] width 71 height 6
type input "PA/E62AAB"
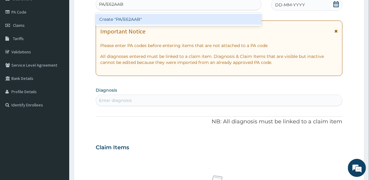
click at [129, 19] on div "Create "PA/E62AAB"" at bounding box center [179, 19] width 166 height 11
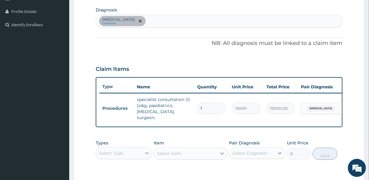
scroll to position [137, 0]
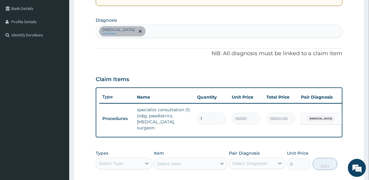
type input "0"
type input "0.00"
type input "0"
click at [132, 30] on div "Malaria confirmed" at bounding box center [219, 31] width 246 height 13
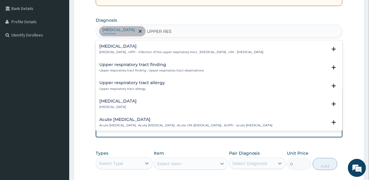
type input "UPPER RESP"
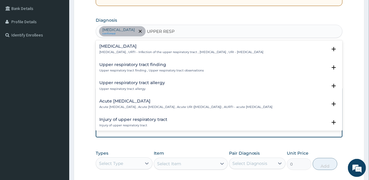
click at [121, 48] on div "Upper respiratory infection Upper respiratory infection , URTI - Infection of t…" at bounding box center [181, 49] width 164 height 11
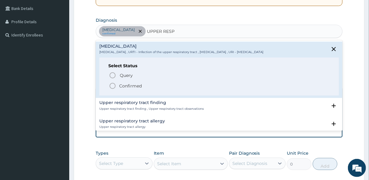
drag, startPoint x: 132, startPoint y: 87, endPoint x: 149, endPoint y: 73, distance: 22.2
click at [132, 87] on p "Confirmed" at bounding box center [130, 86] width 23 height 6
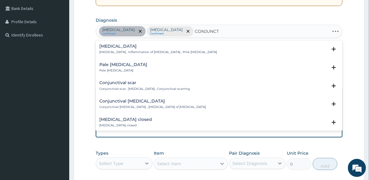
type input "CONJUNCTI"
click at [126, 49] on div "Conjunctivitis Conjunctivitis , Inflammation of conjunctiva , Pink eye disease" at bounding box center [158, 49] width 118 height 11
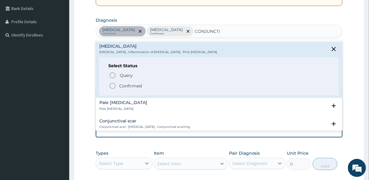
click at [130, 83] on p "Confirmed" at bounding box center [130, 86] width 23 height 6
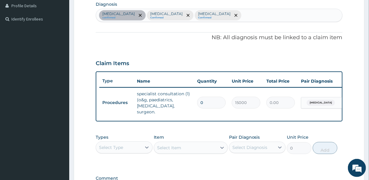
scroll to position [192, 0]
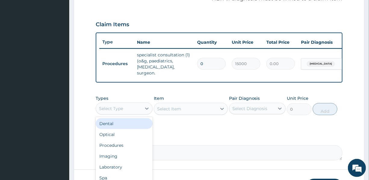
click at [111, 105] on div "Select Type" at bounding box center [111, 108] width 24 height 6
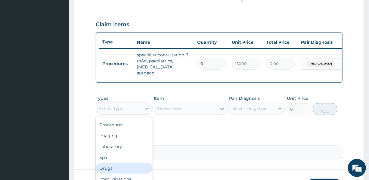
click at [117, 167] on div "Drugs" at bounding box center [124, 168] width 57 height 11
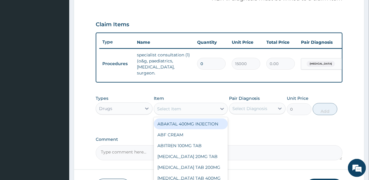
click at [196, 105] on div "Select Item" at bounding box center [185, 109] width 63 height 10
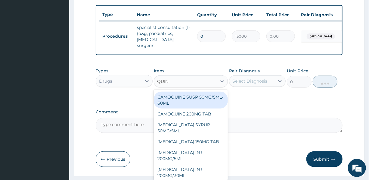
scroll to position [0, 0]
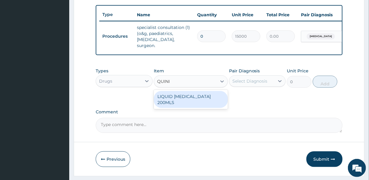
type input "QUININ"
click at [191, 91] on div "LIQUID QUININE 200MLS" at bounding box center [191, 99] width 74 height 17
type input "2000"
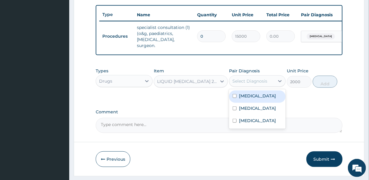
click at [249, 78] on div "Select Diagnosis" at bounding box center [250, 81] width 35 height 6
click at [255, 93] on div "Malaria" at bounding box center [257, 96] width 57 height 12
checkbox input "true"
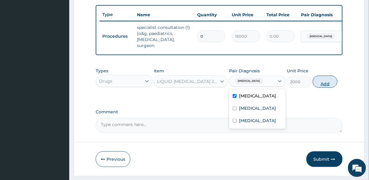
click at [323, 79] on button "Add" at bounding box center [325, 82] width 25 height 12
type input "0"
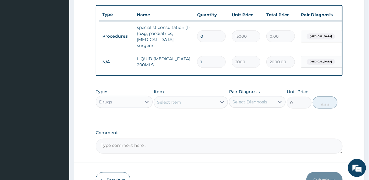
click at [179, 99] on div "Select Item" at bounding box center [169, 102] width 24 height 6
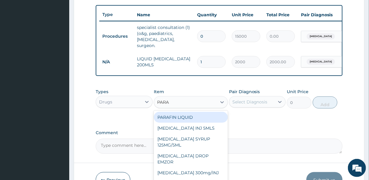
type input "PARAC"
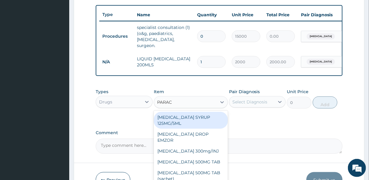
click at [201, 112] on div "PARACETAMOL SYRUP 125MG/5ML" at bounding box center [191, 120] width 74 height 17
type input "1200"
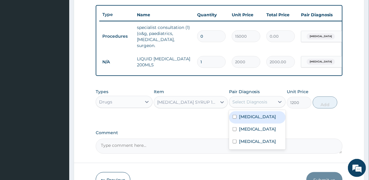
click at [243, 102] on div "Select Diagnosis" at bounding box center [250, 102] width 35 height 6
click at [245, 115] on label "Malaria" at bounding box center [257, 117] width 37 height 6
checkbox input "true"
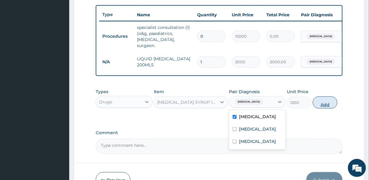
click at [326, 102] on button "Add" at bounding box center [325, 102] width 25 height 12
type input "0"
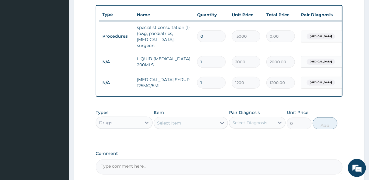
click at [172, 120] on div "Select Item" at bounding box center [169, 123] width 24 height 6
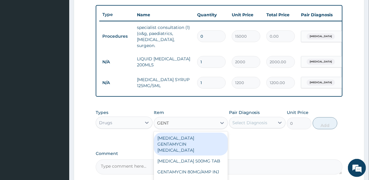
type input "GENTA"
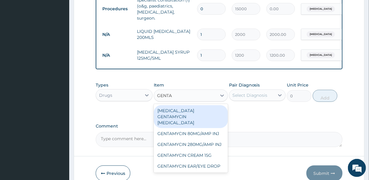
scroll to position [274, 0]
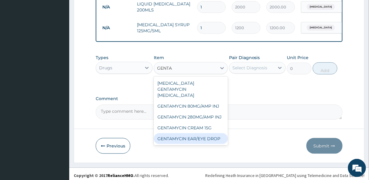
click at [186, 133] on div "GENTAMYCIN EAR/EYE DROP" at bounding box center [191, 138] width 74 height 11
type input "1000"
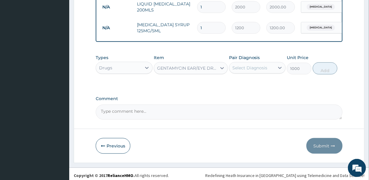
click at [202, 65] on div "GENTAMYCIN EAR/EYE DROP" at bounding box center [187, 68] width 60 height 6
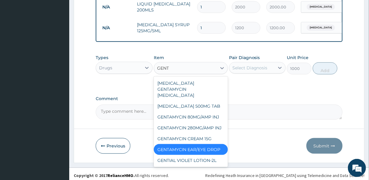
scroll to position [0, 0]
type input "GENTA"
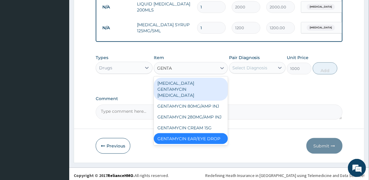
click at [199, 81] on div "EYE DROP GENTAMYCIN EYE DROP" at bounding box center [191, 89] width 74 height 23
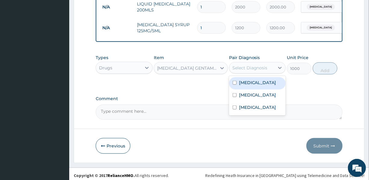
click at [267, 68] on div "Select Diagnosis" at bounding box center [252, 68] width 45 height 10
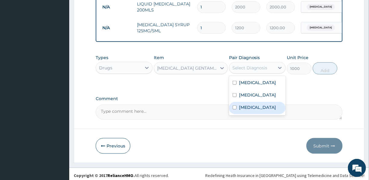
click at [260, 110] on label "Conjunctivitis" at bounding box center [257, 107] width 37 height 6
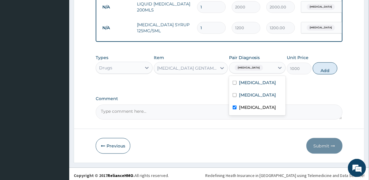
checkbox input "true"
click at [330, 69] on button "Add" at bounding box center [325, 68] width 25 height 12
type input "0"
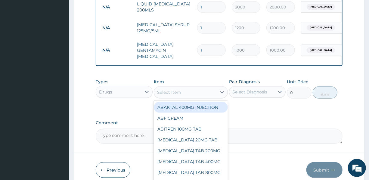
click at [192, 87] on div "Select Item" at bounding box center [185, 92] width 63 height 10
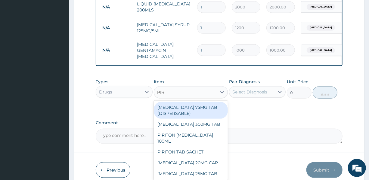
type input "PIRI"
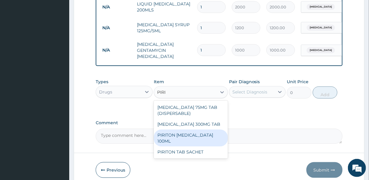
click at [187, 130] on div "PIRITON EXPECTORANT 100ML" at bounding box center [191, 138] width 74 height 17
type input "1500"
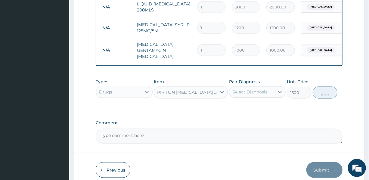
click at [243, 89] on div "Select Diagnosis" at bounding box center [250, 92] width 35 height 6
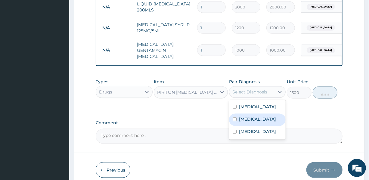
click at [246, 118] on label "Upper respiratory infection" at bounding box center [257, 119] width 37 height 6
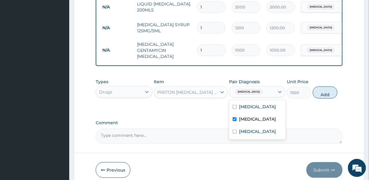
checkbox input "true"
click at [248, 131] on label "Conjunctivitis" at bounding box center [257, 131] width 37 height 6
checkbox input "true"
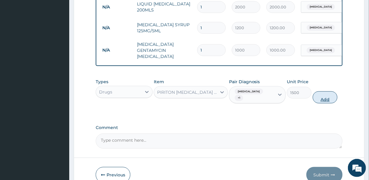
click at [322, 91] on button "Add" at bounding box center [325, 97] width 25 height 12
type input "0"
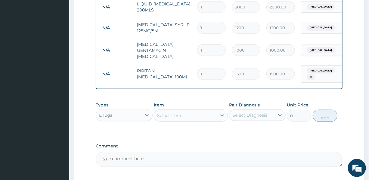
click at [183, 112] on div "Select Item" at bounding box center [185, 116] width 63 height 10
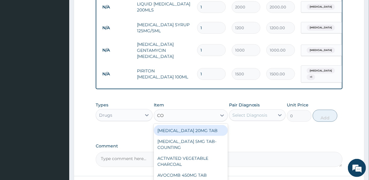
type input "COU"
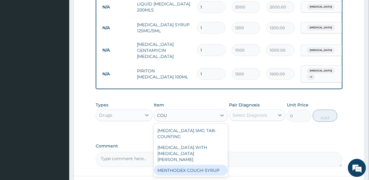
drag, startPoint x: 183, startPoint y: 153, endPoint x: 205, endPoint y: 142, distance: 24.8
click at [183, 165] on div "MENTHODEX COUGH SYRUP" at bounding box center [191, 170] width 74 height 11
type input "1300"
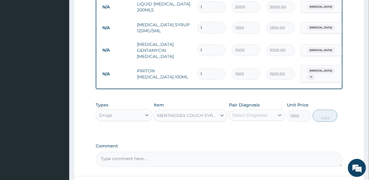
click at [261, 112] on div "Select Diagnosis" at bounding box center [250, 115] width 35 height 6
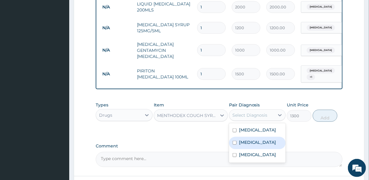
click at [261, 139] on label "Upper respiratory infection" at bounding box center [257, 142] width 37 height 6
checkbox input "true"
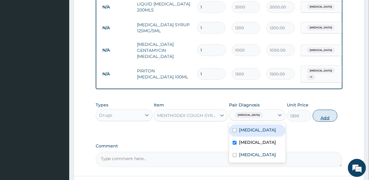
click at [331, 110] on button "Add" at bounding box center [325, 116] width 25 height 12
type input "0"
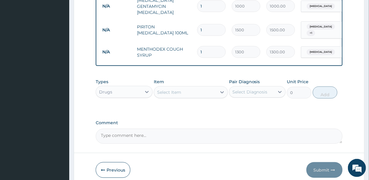
scroll to position [328, 0]
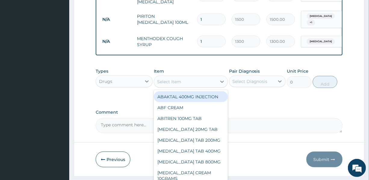
click at [181, 78] on div "Select Item" at bounding box center [185, 82] width 63 height 10
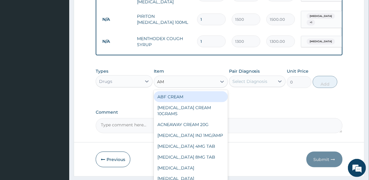
type input "AMO"
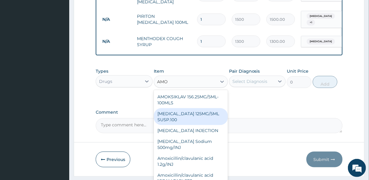
click at [184, 111] on div "AMOXYCILLIN 125MG/5ML SUSP.100" at bounding box center [191, 116] width 74 height 17
type input "2000"
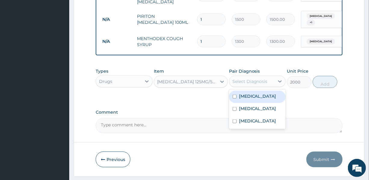
click at [265, 77] on div "Select Diagnosis" at bounding box center [252, 82] width 45 height 10
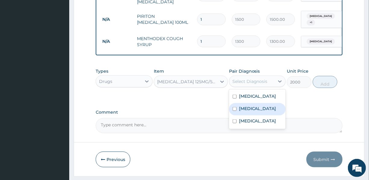
click at [257, 108] on label "Upper respiratory infection" at bounding box center [257, 108] width 37 height 6
checkbox input "true"
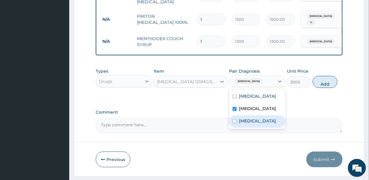
click at [255, 121] on label "Conjunctivitis" at bounding box center [257, 121] width 37 height 6
checkbox input "true"
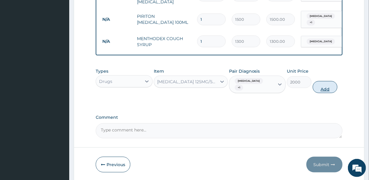
click at [327, 81] on button "Add" at bounding box center [325, 87] width 25 height 12
type input "0"
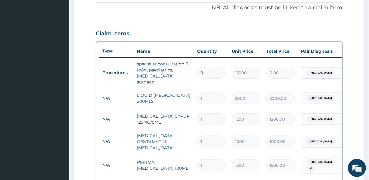
scroll to position [172, 0]
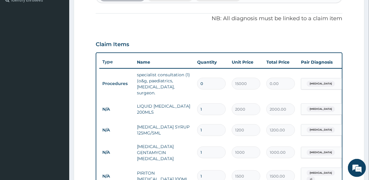
drag, startPoint x: 203, startPoint y: 78, endPoint x: 200, endPoint y: 78, distance: 3.3
click at [200, 78] on input "0" at bounding box center [211, 84] width 29 height 12
type input "1"
type input "15000.00"
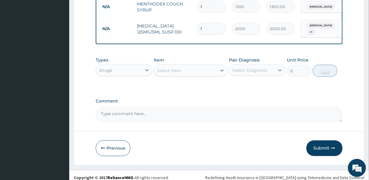
scroll to position [363, 0]
type input "1"
click at [318, 142] on button "Submit" at bounding box center [325, 148] width 36 height 16
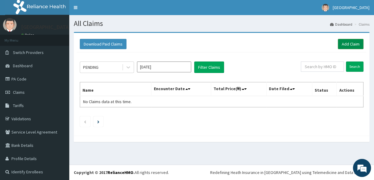
click at [345, 40] on link "Add Claim" at bounding box center [351, 44] width 26 height 10
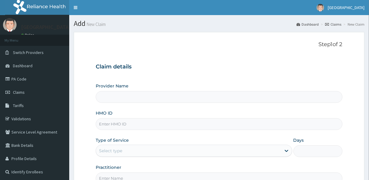
click at [154, 127] on input "HMO ID" at bounding box center [219, 124] width 247 height 12
type input "UB"
type input "EBONY HOSPITAL"
type input "UBP/10061/O"
click at [158, 151] on div "Select type" at bounding box center [188, 151] width 185 height 10
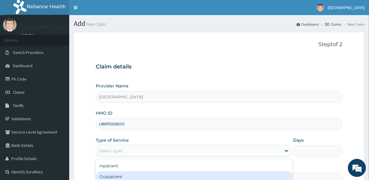
click at [135, 175] on div "Outpatient" at bounding box center [194, 176] width 196 height 11
type input "1"
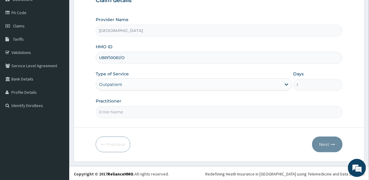
scroll to position [67, 0]
click at [139, 111] on input "Practitioner" at bounding box center [219, 111] width 247 height 12
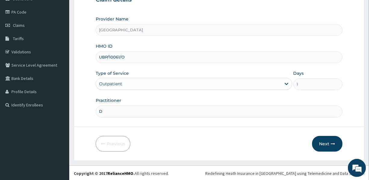
scroll to position [0, 0]
type input "DR. EKECHI"
click at [324, 140] on button "Next" at bounding box center [327, 144] width 30 height 16
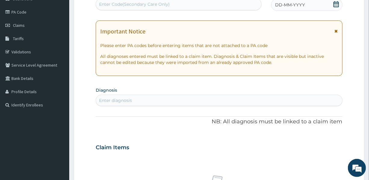
click at [289, 4] on span "DD-MM-YYYY" at bounding box center [290, 5] width 30 height 6
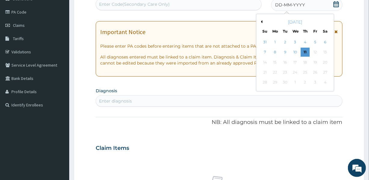
click at [262, 21] on button "Previous Month" at bounding box center [261, 21] width 3 height 3
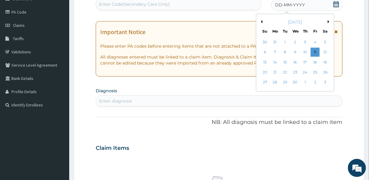
click at [262, 21] on button "Previous Month" at bounding box center [261, 21] width 3 height 3
click at [324, 71] on div "22" at bounding box center [325, 72] width 9 height 9
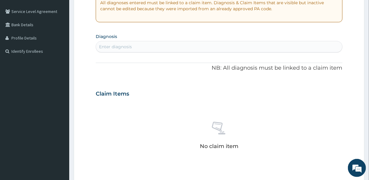
scroll to position [122, 0]
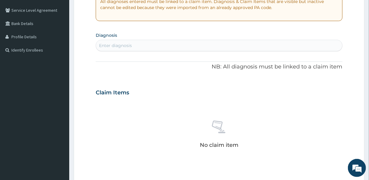
click at [149, 44] on div "Enter diagnosis" at bounding box center [219, 46] width 246 height 10
type input ","
type input "MALARIA"
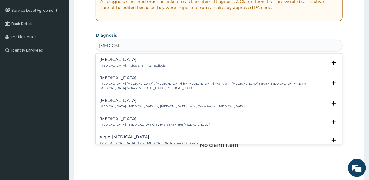
scroll to position [149, 0]
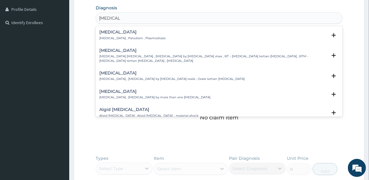
click at [108, 37] on p "Malaria , Paludism , Plasmodiosis" at bounding box center [132, 38] width 66 height 4
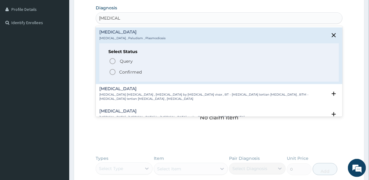
click at [127, 70] on p "Confirmed" at bounding box center [130, 72] width 23 height 6
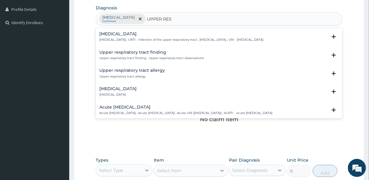
type input "UPPER RESP"
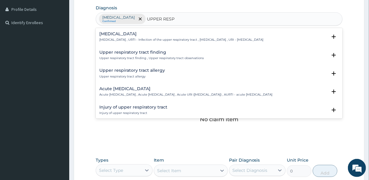
click at [134, 33] on h4 "Upper respiratory infection" at bounding box center [181, 34] width 164 height 5
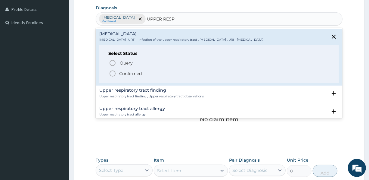
click at [127, 73] on p "Confirmed" at bounding box center [130, 73] width 23 height 6
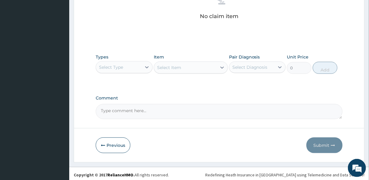
scroll to position [254, 0]
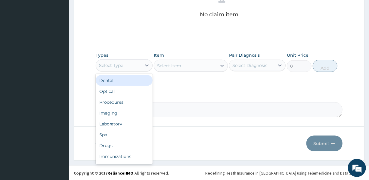
click at [123, 65] on div "Select Type" at bounding box center [118, 66] width 45 height 10
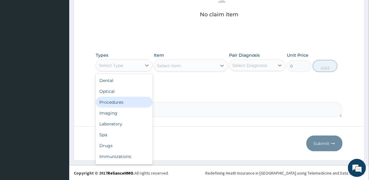
click at [118, 100] on div "Procedures" at bounding box center [124, 102] width 57 height 11
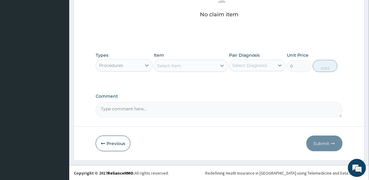
click at [172, 66] on div "Select Item" at bounding box center [169, 66] width 24 height 6
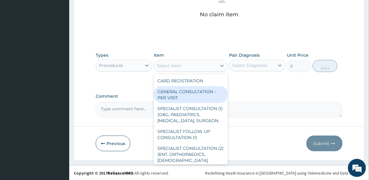
click at [177, 94] on div "GENERAL CONSULTATION - PER VISIT" at bounding box center [191, 94] width 74 height 17
type input "2000"
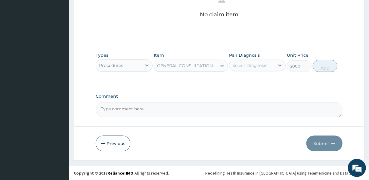
click at [241, 62] on div "Select Diagnosis" at bounding box center [250, 65] width 35 height 6
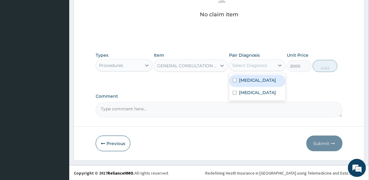
click at [252, 79] on label "Malaria" at bounding box center [257, 80] width 37 height 6
checkbox input "true"
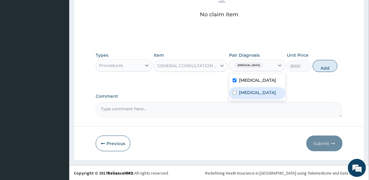
click at [251, 94] on label "Upper respiratory infection" at bounding box center [257, 92] width 37 height 6
checkbox input "true"
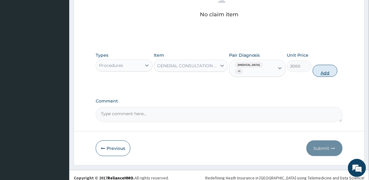
click at [322, 65] on button "Add" at bounding box center [325, 71] width 25 height 12
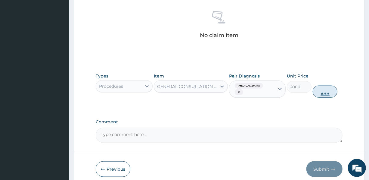
type input "0"
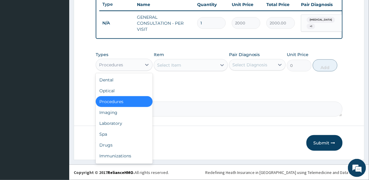
click at [127, 63] on div "Procedures" at bounding box center [118, 65] width 45 height 10
click at [108, 147] on div "Drugs" at bounding box center [124, 144] width 57 height 11
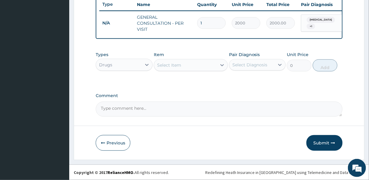
click at [181, 63] on div "Select Item" at bounding box center [185, 65] width 63 height 10
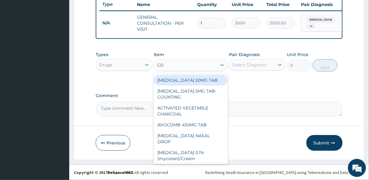
type input "COA"
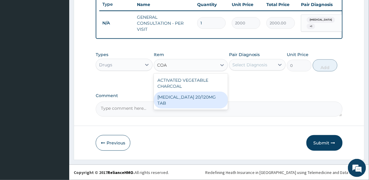
click at [182, 100] on div "COARTEM 20/120MG TAB" at bounding box center [191, 100] width 74 height 17
type input "3000"
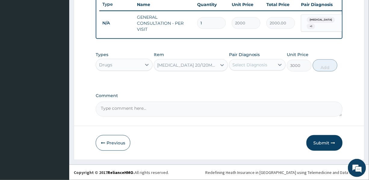
click at [237, 62] on div "Select Diagnosis" at bounding box center [250, 65] width 35 height 6
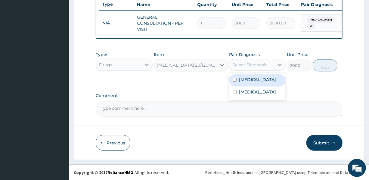
drag, startPoint x: 240, startPoint y: 78, endPoint x: 301, endPoint y: 65, distance: 62.9
click at [240, 79] on label "Malaria" at bounding box center [257, 80] width 37 height 6
checkbox input "true"
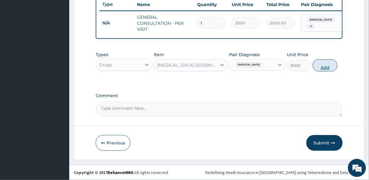
click at [324, 67] on button "Add" at bounding box center [325, 65] width 25 height 12
type input "0"
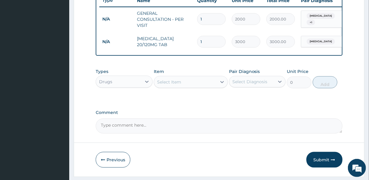
click at [180, 85] on div "Select Item" at bounding box center [169, 82] width 24 height 6
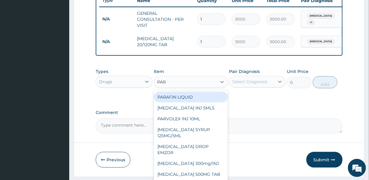
type input "PARA"
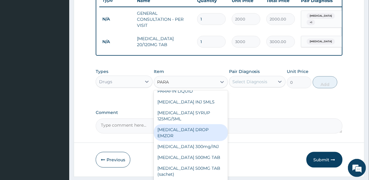
scroll to position [0, 0]
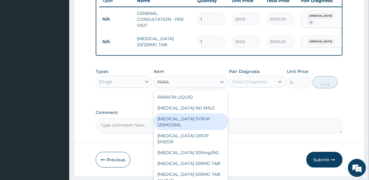
click at [185, 124] on div "PARACETAMOL SYRUP 125MG/5ML" at bounding box center [191, 121] width 74 height 17
type input "1200"
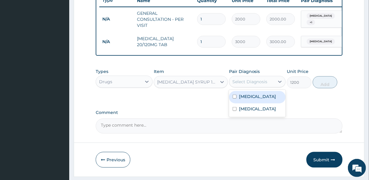
click at [260, 84] on div "Select Diagnosis" at bounding box center [250, 82] width 35 height 6
click at [250, 99] on label "Malaria" at bounding box center [257, 96] width 37 height 6
checkbox input "true"
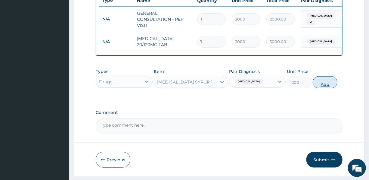
click at [317, 86] on button "Add" at bounding box center [325, 82] width 25 height 12
type input "0"
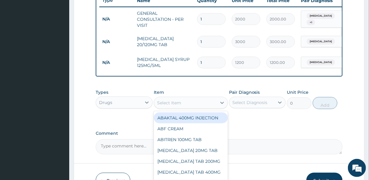
click at [172, 106] on div "Select Item" at bounding box center [169, 103] width 24 height 6
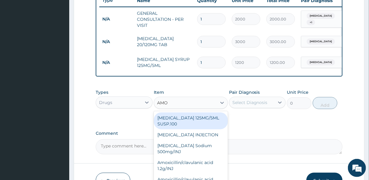
type input "AMOX"
click at [189, 124] on div "AMOXYCILLIN 125MG/5ML SUSP.100" at bounding box center [191, 120] width 74 height 17
type input "2000"
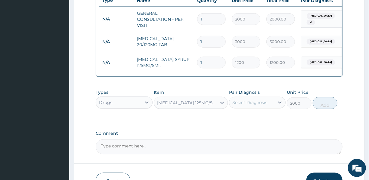
click at [250, 105] on div "Select Diagnosis" at bounding box center [250, 102] width 35 height 6
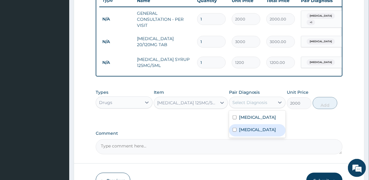
click at [252, 133] on label "Upper respiratory infection" at bounding box center [257, 130] width 37 height 6
checkbox input "true"
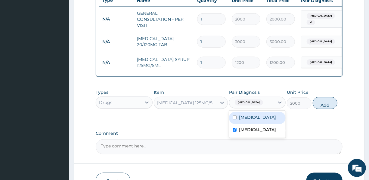
click at [328, 106] on button "Add" at bounding box center [325, 103] width 25 height 12
type input "0"
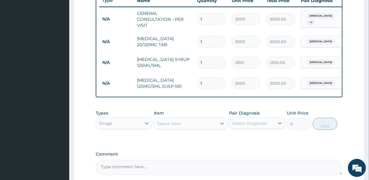
click at [187, 127] on div "Select Item" at bounding box center [185, 124] width 63 height 10
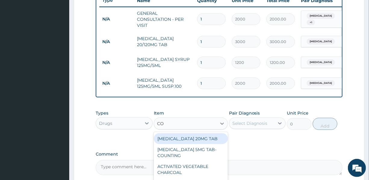
type input "COU"
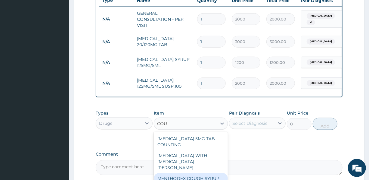
click at [206, 175] on div "MENTHODEX COUGH SYRUP" at bounding box center [191, 178] width 74 height 11
type input "1300"
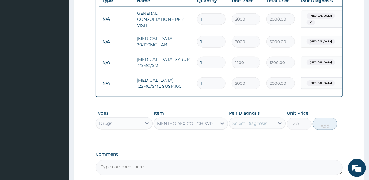
click at [255, 126] on div "Select Diagnosis" at bounding box center [250, 123] width 35 height 6
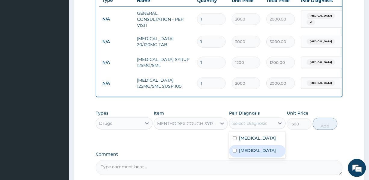
click at [250, 153] on label "Upper respiratory infection" at bounding box center [257, 150] width 37 height 6
checkbox input "true"
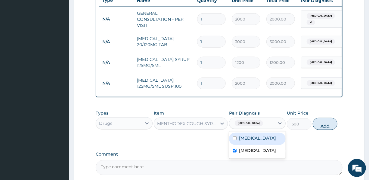
click at [322, 127] on button "Add" at bounding box center [325, 124] width 25 height 12
type input "0"
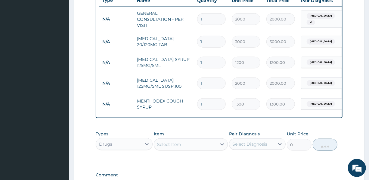
click at [184, 149] on div "Select Item" at bounding box center [185, 144] width 63 height 10
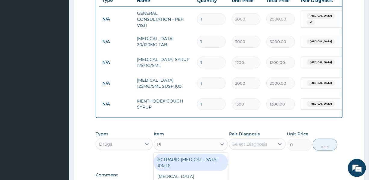
type input "PIR"
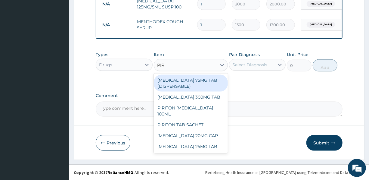
scroll to position [315, 0]
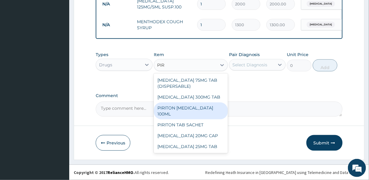
click at [181, 110] on div "PIRITON EXPECTORANT 100ML" at bounding box center [191, 110] width 74 height 17
type input "1500"
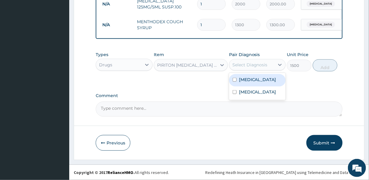
click at [260, 66] on div "Select Diagnosis" at bounding box center [250, 65] width 35 height 6
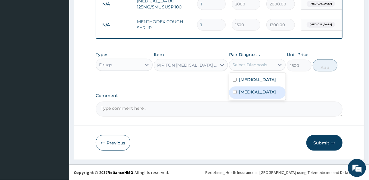
click at [254, 95] on label "Upper respiratory infection" at bounding box center [257, 92] width 37 height 6
checkbox input "true"
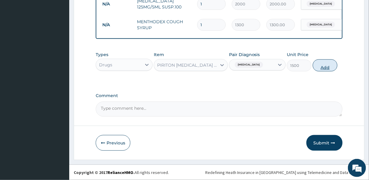
click at [319, 66] on button "Add" at bounding box center [325, 65] width 25 height 12
type input "0"
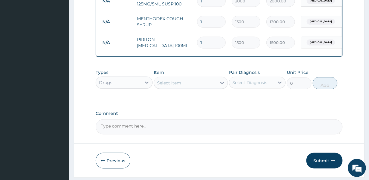
click at [323, 164] on button "Submit" at bounding box center [325, 161] width 36 height 16
